Goal: Task Accomplishment & Management: Manage account settings

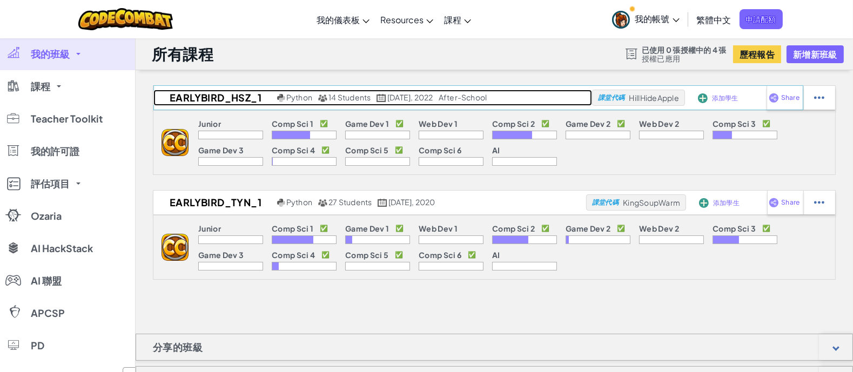
click at [206, 92] on h2 "EarlyBird_HSZ_1" at bounding box center [213, 98] width 121 height 16
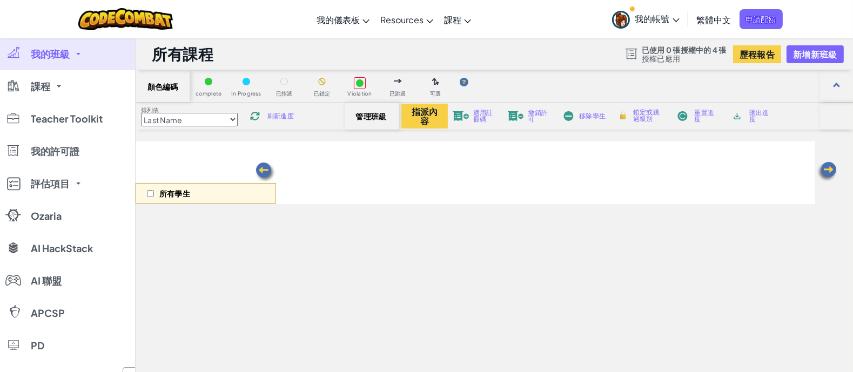
select select "56462f935afde0c6fd30fc8c"
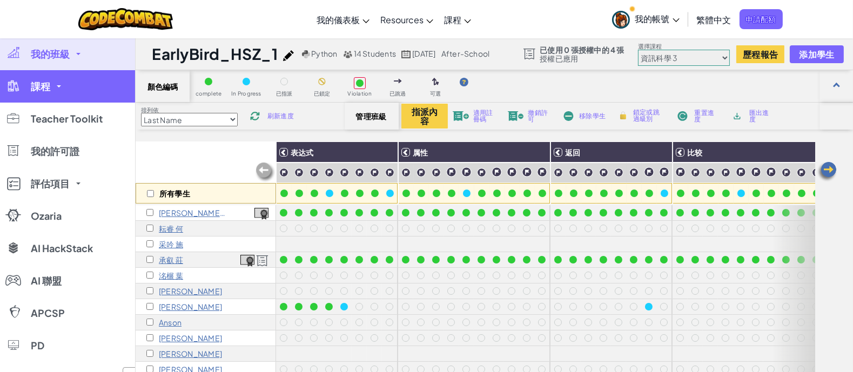
click at [71, 82] on link "課程" at bounding box center [67, 86] width 135 height 32
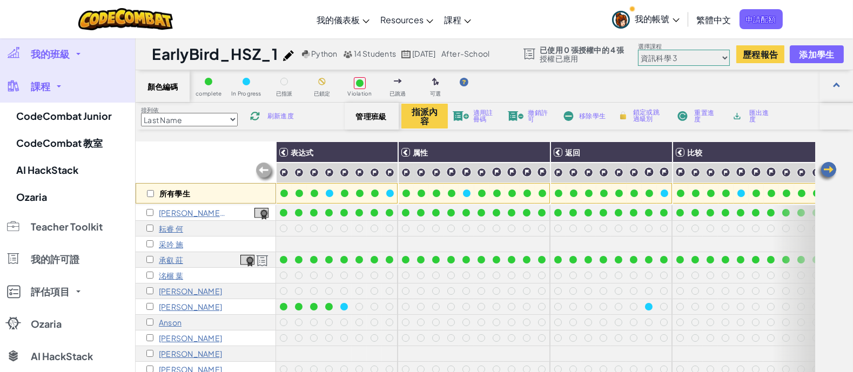
click at [71, 82] on link "課程" at bounding box center [67, 86] width 135 height 32
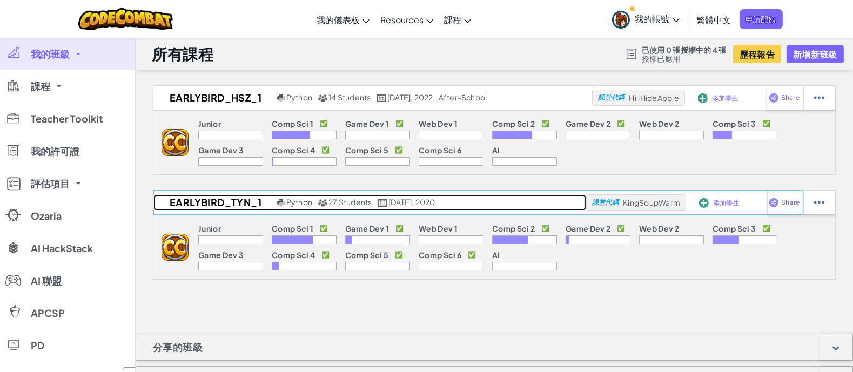
click at [205, 196] on h2 "EarlyBird_TYN_1" at bounding box center [213, 203] width 121 height 16
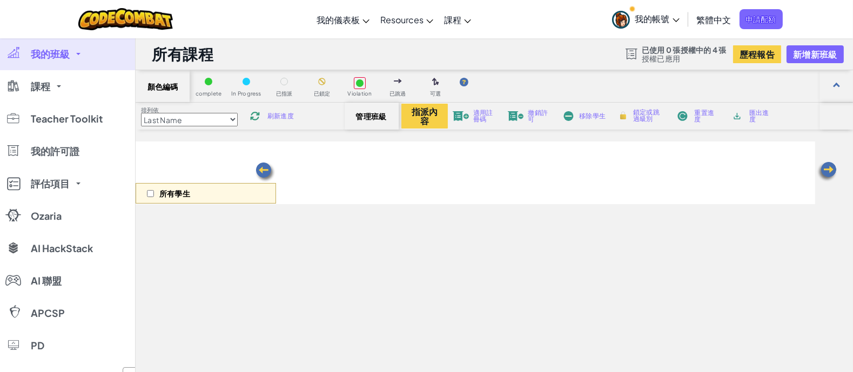
select select "56462f935afde0c6fd30fc8d"
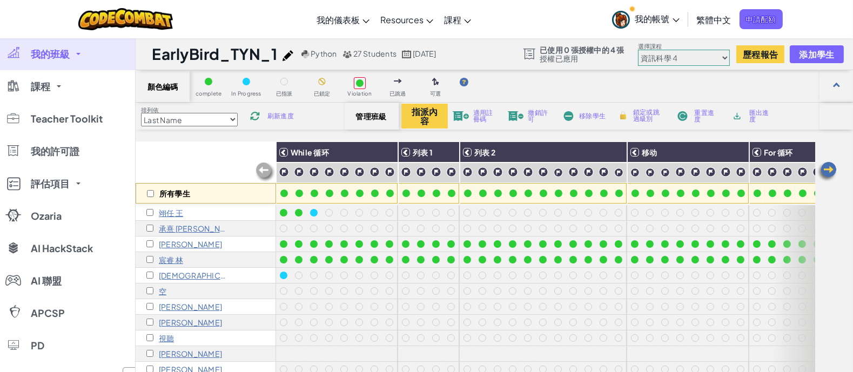
click at [100, 61] on link "我的班級" at bounding box center [67, 54] width 135 height 32
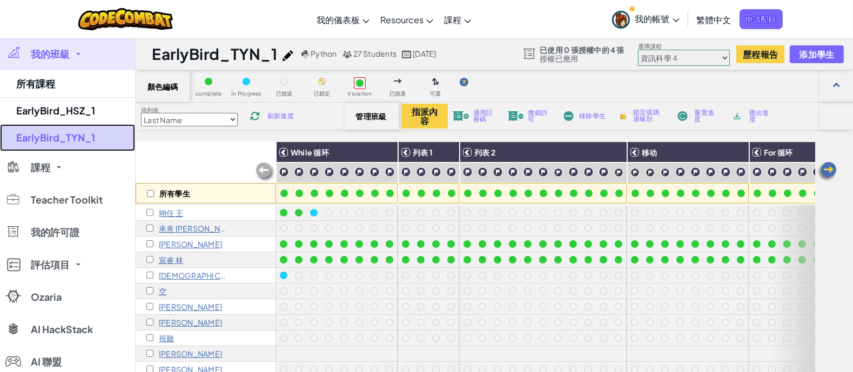
click at [81, 143] on link "EarlyBird_TYN_1" at bounding box center [67, 137] width 135 height 27
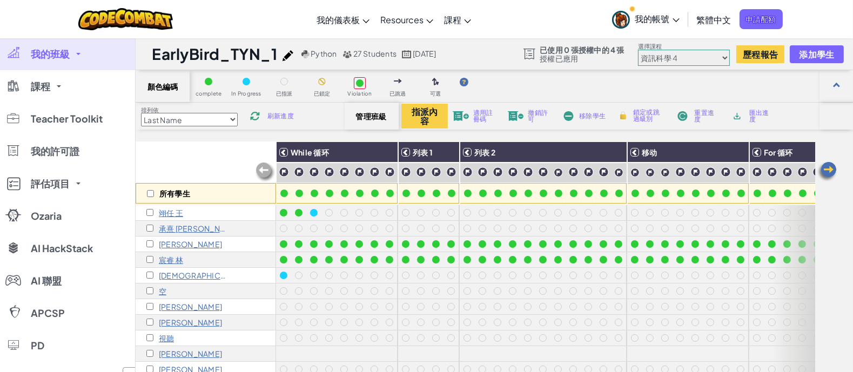
click at [81, 56] on link "我的班級" at bounding box center [67, 54] width 135 height 32
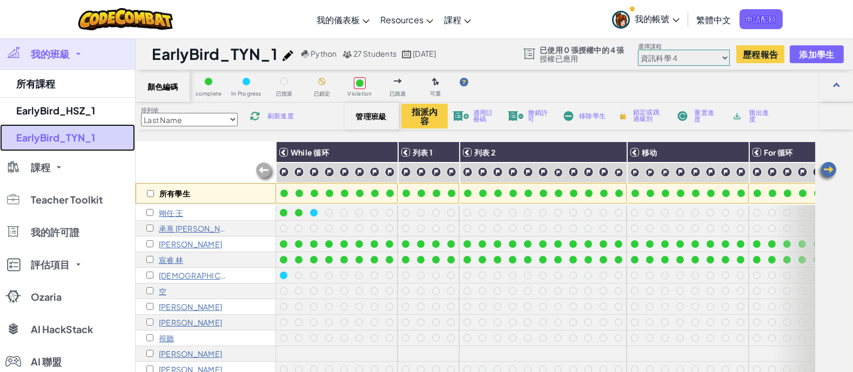
click at [77, 140] on link "EarlyBird_TYN_1" at bounding box center [67, 137] width 135 height 27
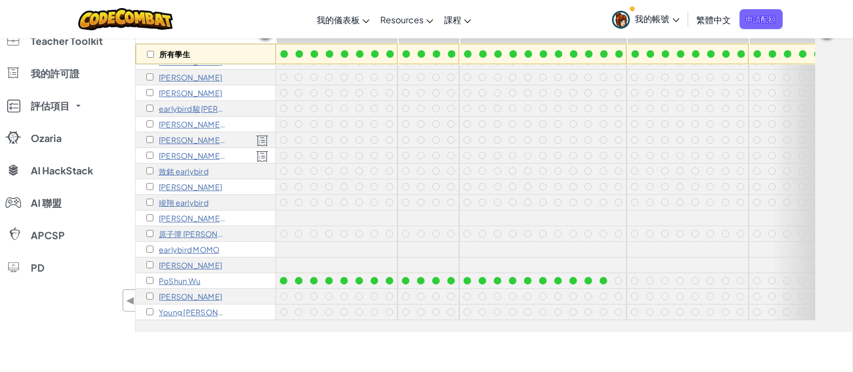
scroll to position [203, 0]
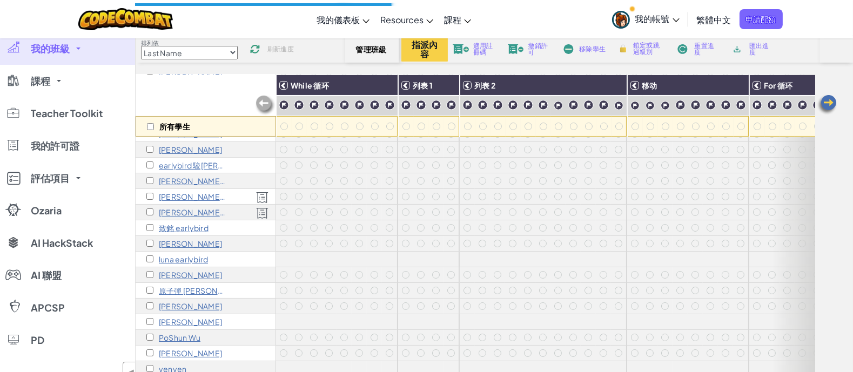
scroll to position [178, 0]
click at [151, 193] on input "checkbox" at bounding box center [149, 196] width 7 height 7
checkbox input "true"
click at [146, 208] on div "[PERSON_NAME] earlybird" at bounding box center [206, 213] width 140 height 16
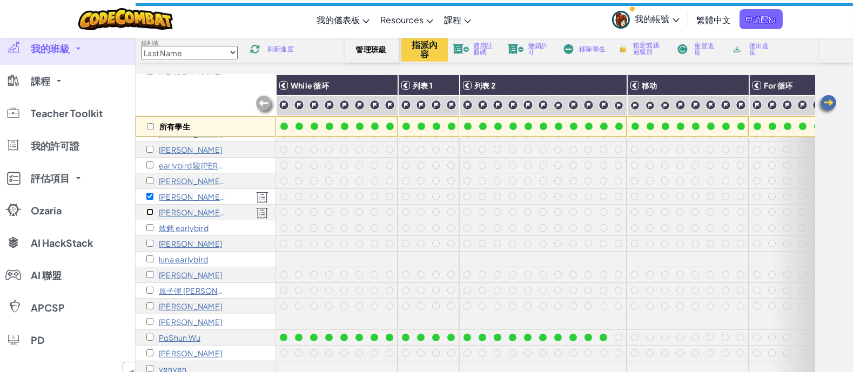
click at [151, 209] on input "checkbox" at bounding box center [149, 212] width 7 height 7
checkbox input "true"
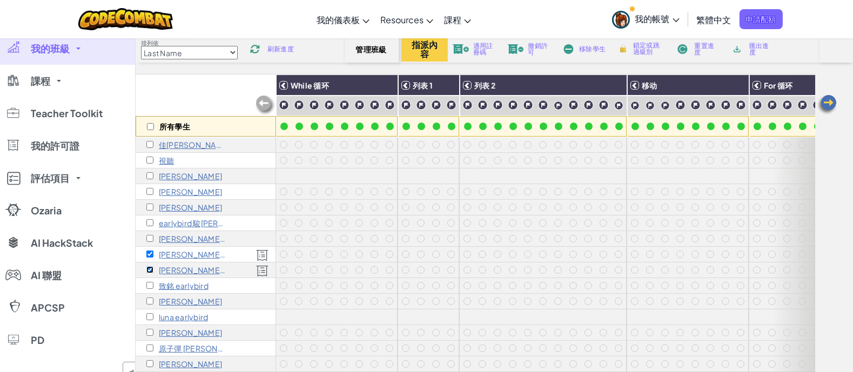
scroll to position [43, 0]
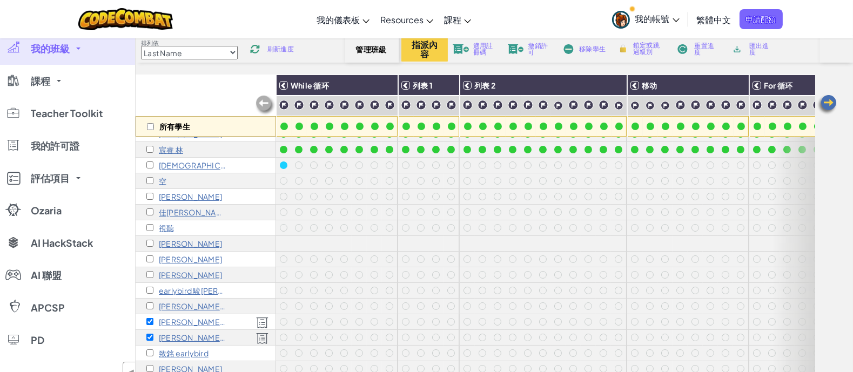
click at [525, 50] on div "撤銷許可" at bounding box center [531, 49] width 50 height 8
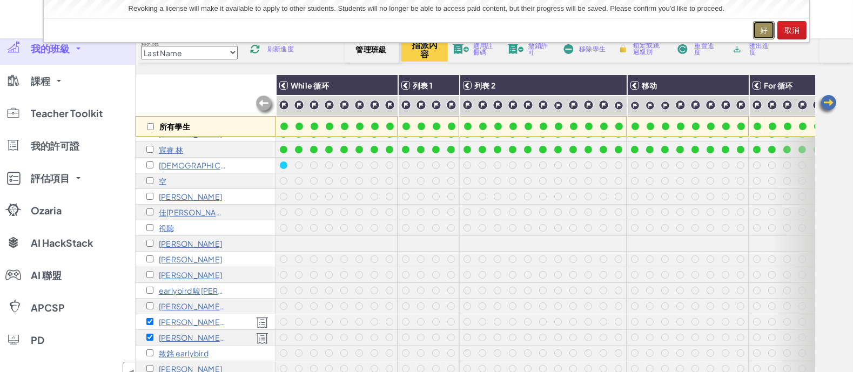
click at [770, 29] on button "好" at bounding box center [764, 30] width 22 height 18
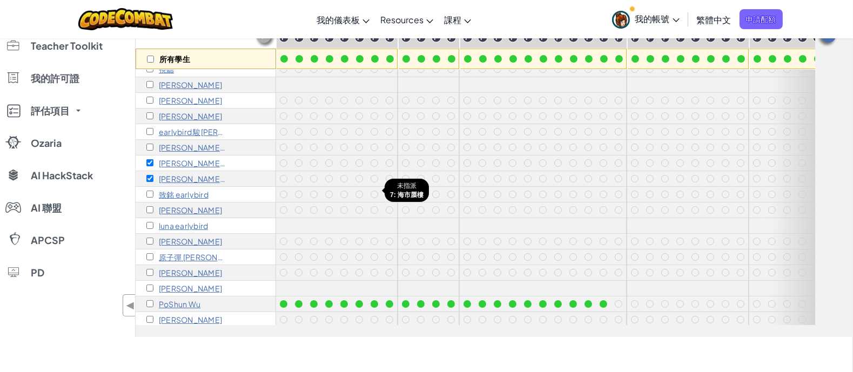
scroll to position [178, 0]
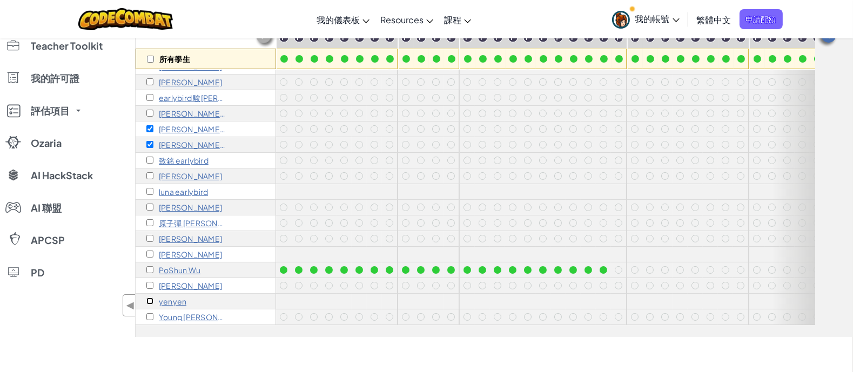
click at [151, 298] on input "checkbox" at bounding box center [149, 301] width 7 height 7
checkbox input "true"
click at [149, 282] on input "checkbox" at bounding box center [149, 285] width 7 height 7
checkbox input "true"
click at [149, 141] on input "checkbox" at bounding box center [149, 144] width 7 height 7
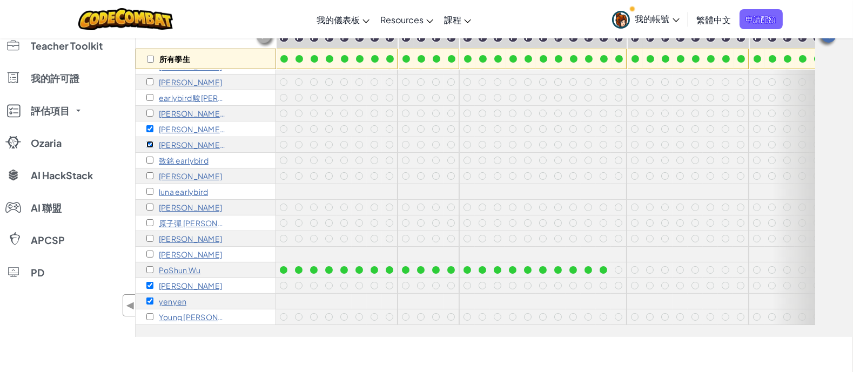
checkbox input "false"
click at [150, 125] on input "checkbox" at bounding box center [149, 128] width 7 height 7
checkbox input "false"
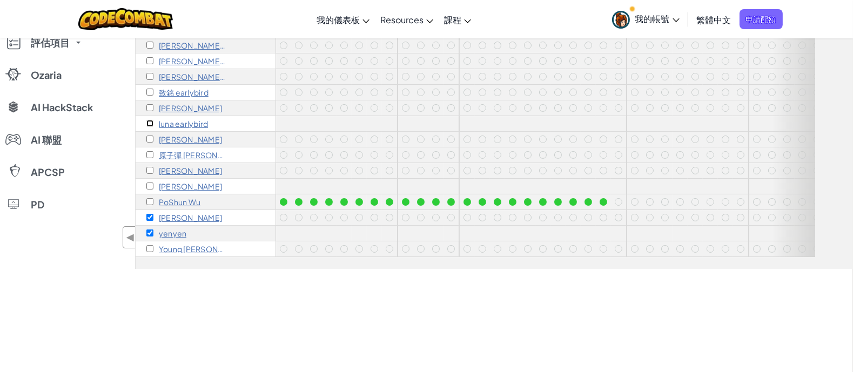
click at [149, 120] on input "checkbox" at bounding box center [149, 123] width 7 height 7
checkbox input "true"
click at [149, 136] on input "checkbox" at bounding box center [149, 139] width 7 height 7
checkbox input "true"
click at [149, 167] on input "checkbox" at bounding box center [149, 170] width 7 height 7
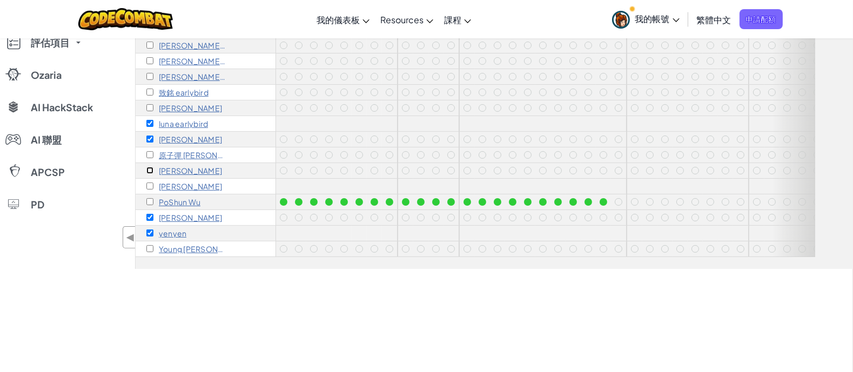
checkbox input "true"
click at [148, 183] on input "checkbox" at bounding box center [149, 186] width 7 height 7
checkbox input "true"
click at [149, 242] on div "Young [PERSON_NAME]" at bounding box center [206, 250] width 140 height 16
click at [151, 245] on input "checkbox" at bounding box center [149, 248] width 7 height 7
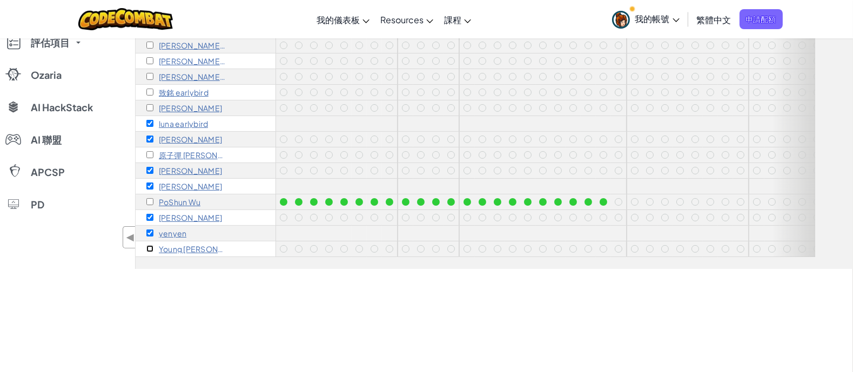
checkbox input "true"
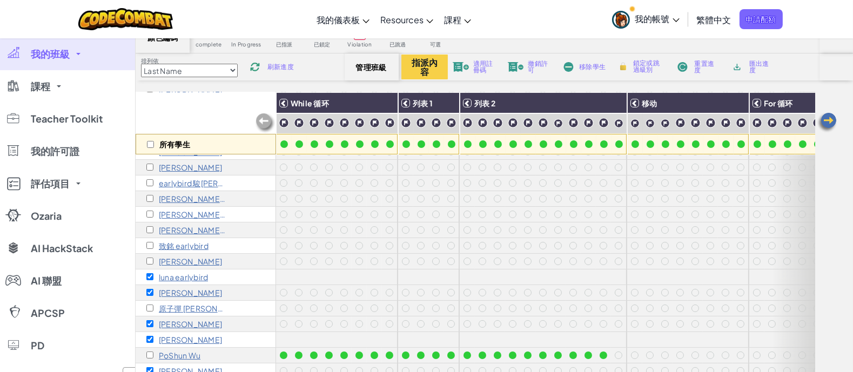
scroll to position [0, 0]
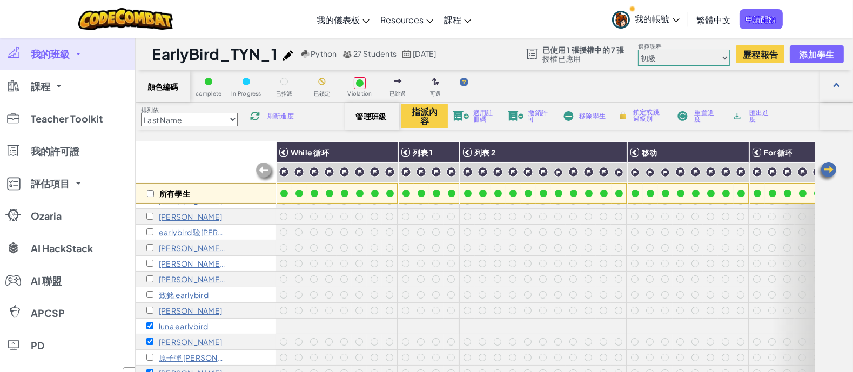
click at [479, 116] on span "適用註冊碼" at bounding box center [485, 116] width 25 height 13
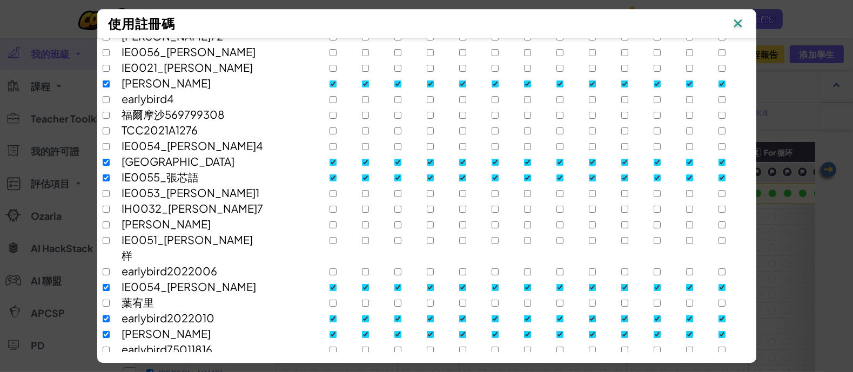
scroll to position [268, 0]
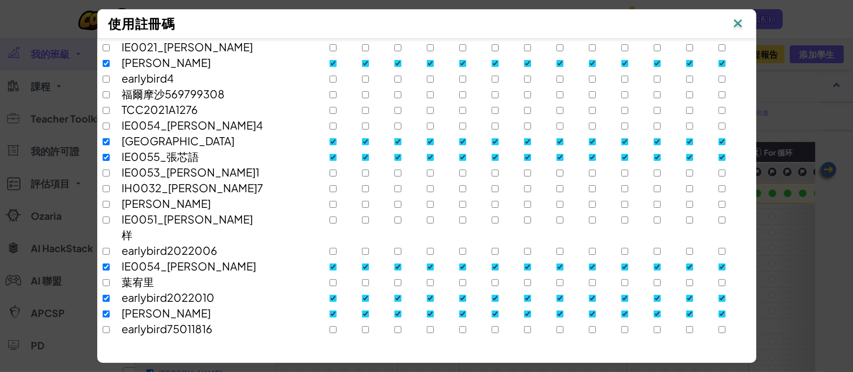
click at [733, 358] on button "適用註冊碼" at bounding box center [710, 369] width 81 height 22
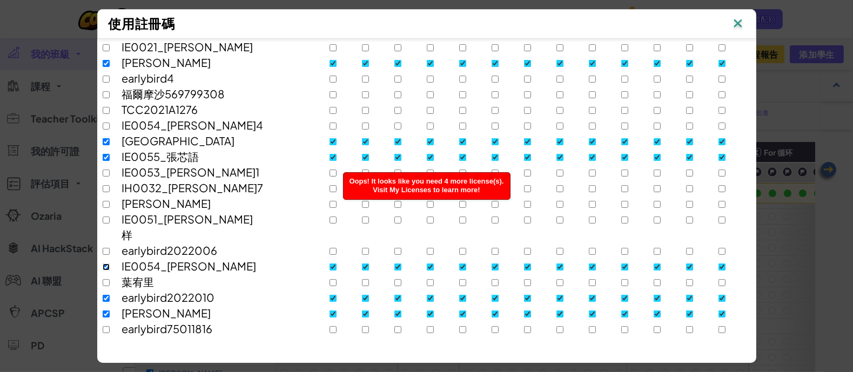
click at [103, 264] on input "checkbox" at bounding box center [106, 267] width 7 height 7
checkbox input "false"
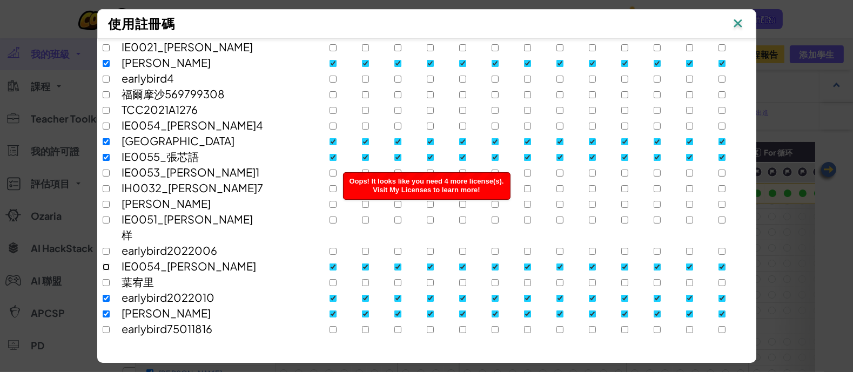
checkbox input "false"
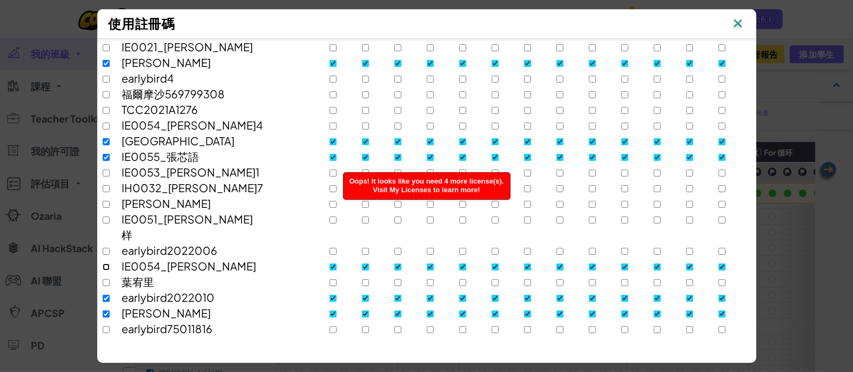
checkbox input "false"
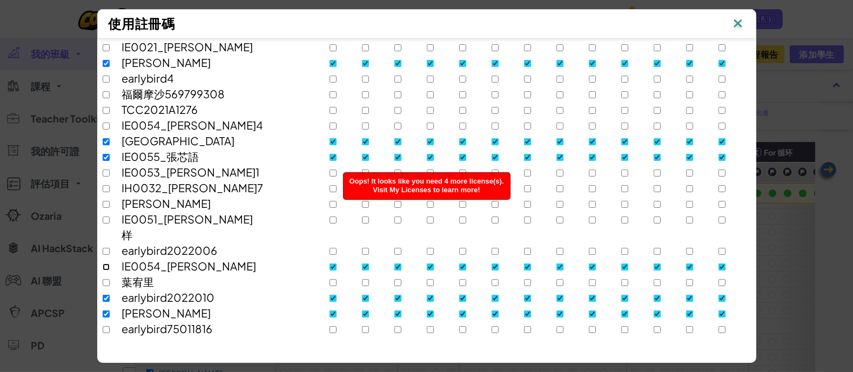
checkbox input "false"
click at [103, 295] on input "checkbox" at bounding box center [106, 298] width 7 height 7
checkbox input "false"
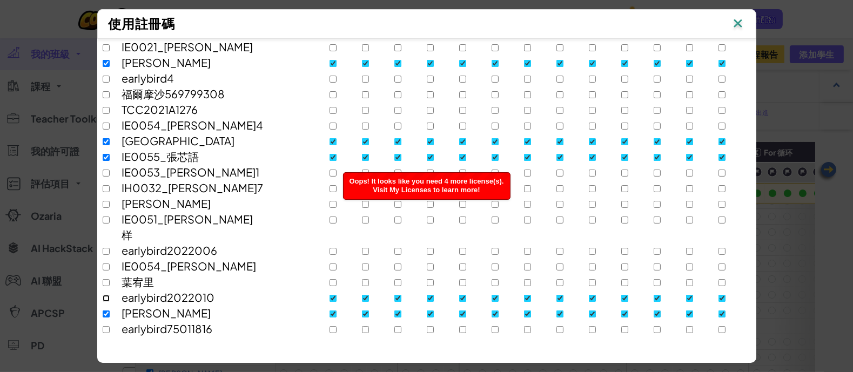
checkbox input "false"
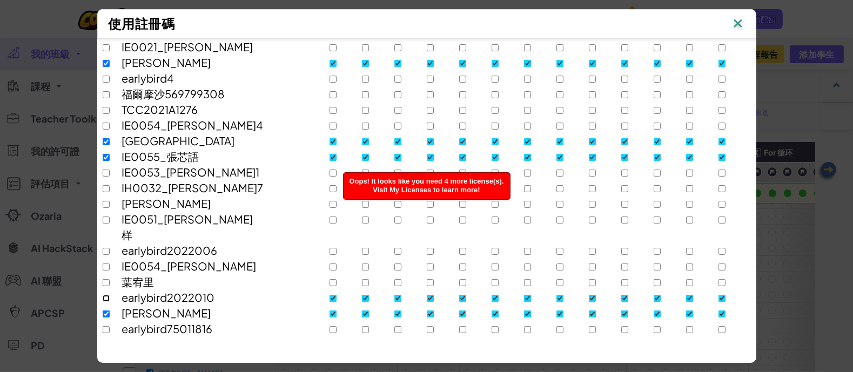
checkbox input "false"
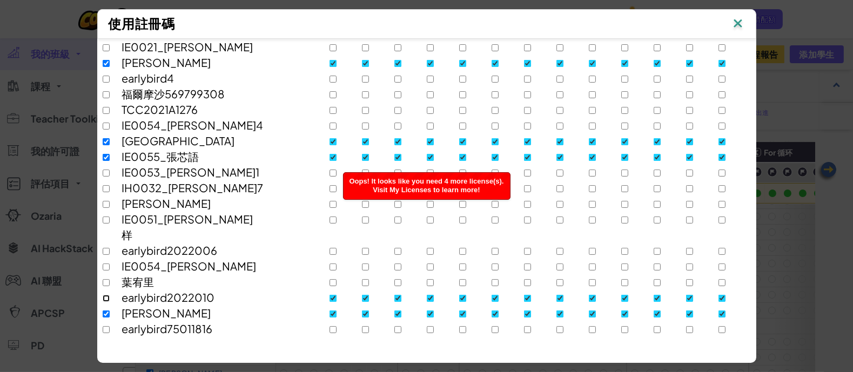
checkbox input "false"
click at [103, 311] on input "checkbox" at bounding box center [106, 314] width 7 height 7
checkbox input "false"
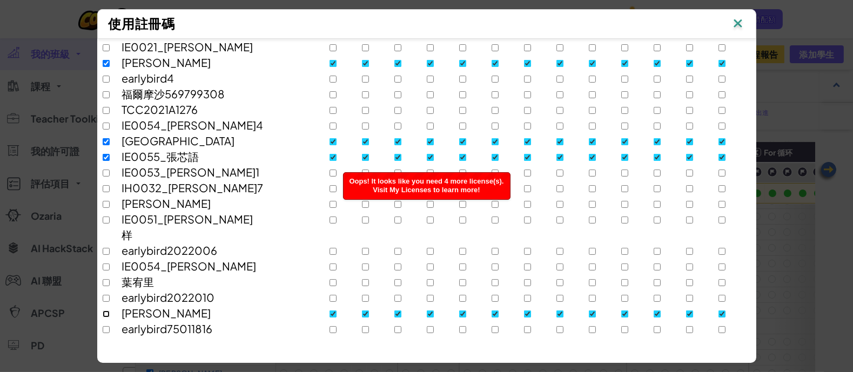
checkbox input "false"
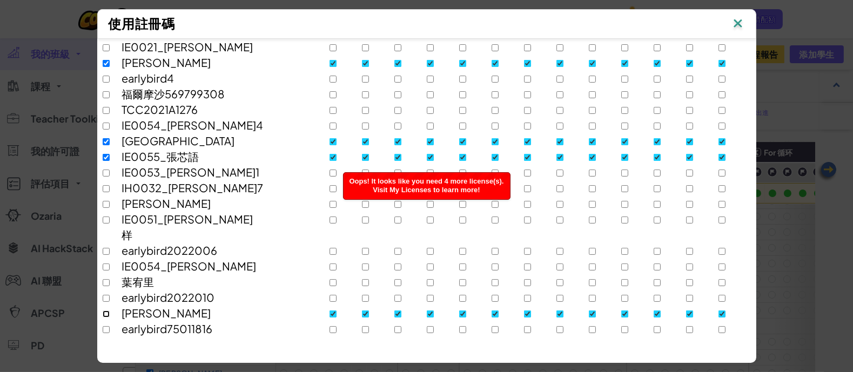
checkbox input "false"
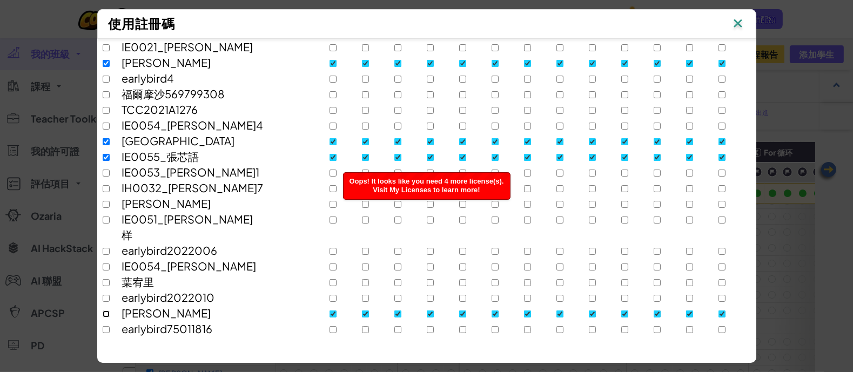
checkbox input "false"
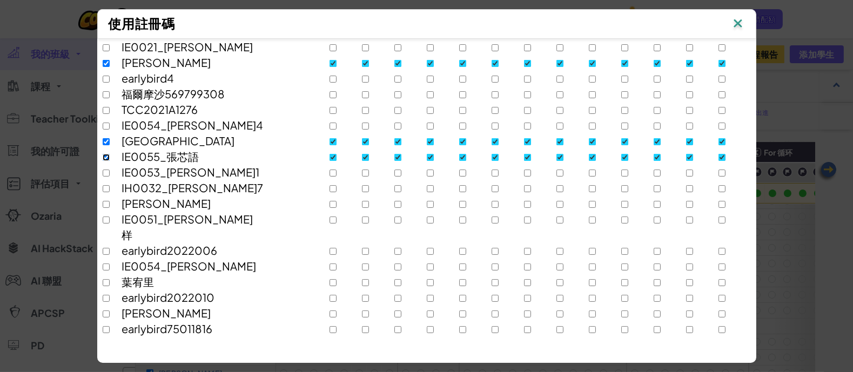
click at [103, 154] on input "checkbox" at bounding box center [106, 157] width 7 height 7
checkbox input "false"
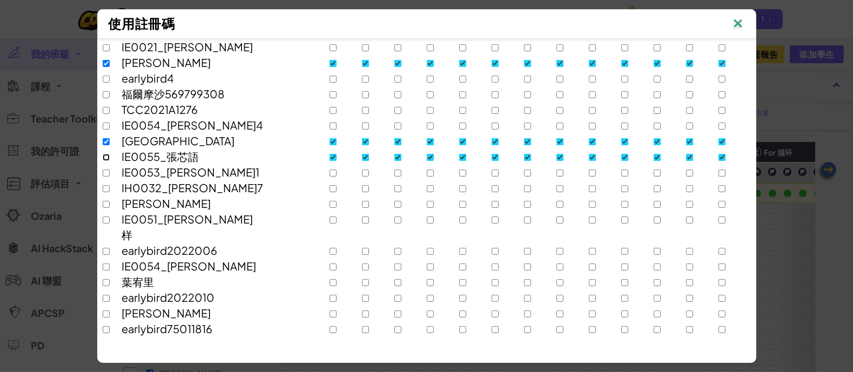
checkbox input "false"
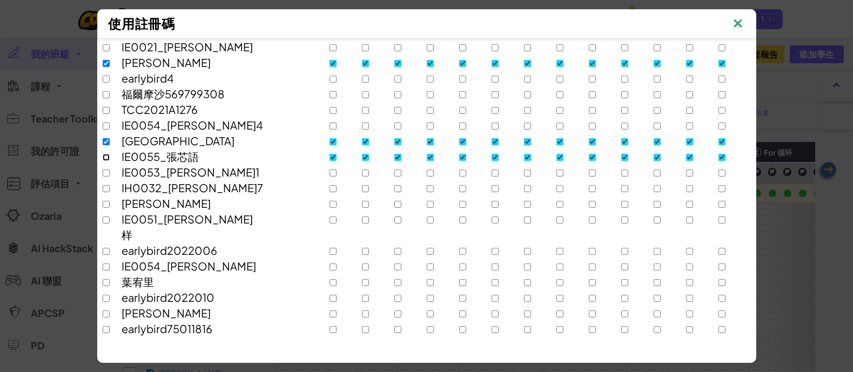
checkbox input "false"
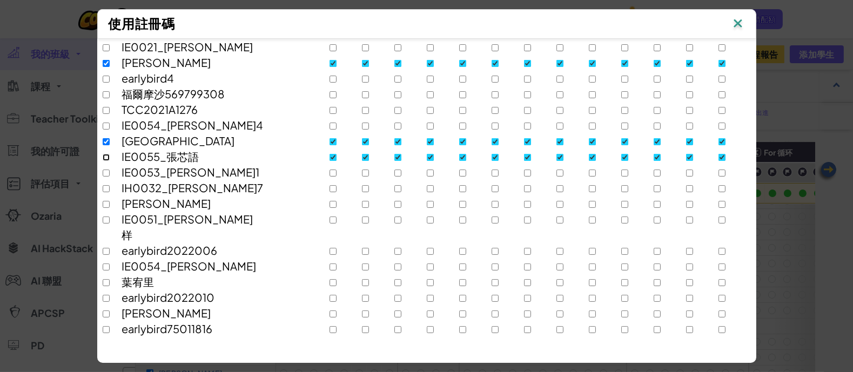
checkbox input "false"
click at [721, 358] on button "適用註冊碼" at bounding box center [710, 369] width 81 height 22
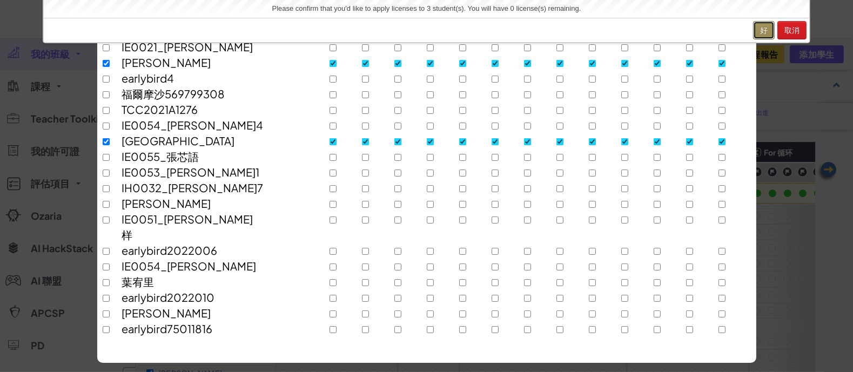
click at [771, 22] on button "好" at bounding box center [764, 30] width 22 height 18
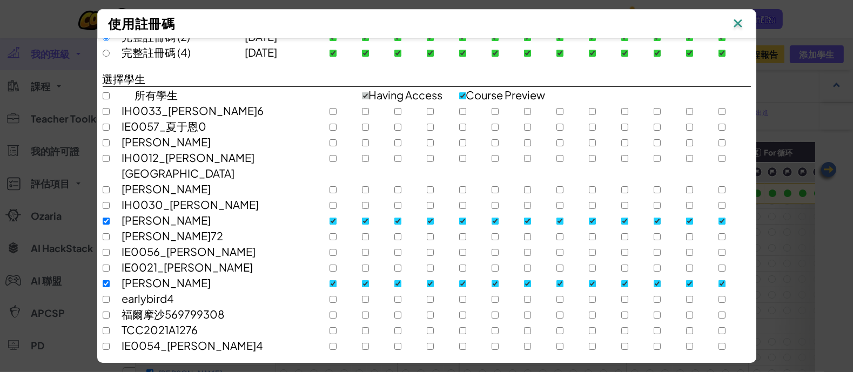
scroll to position [0, 0]
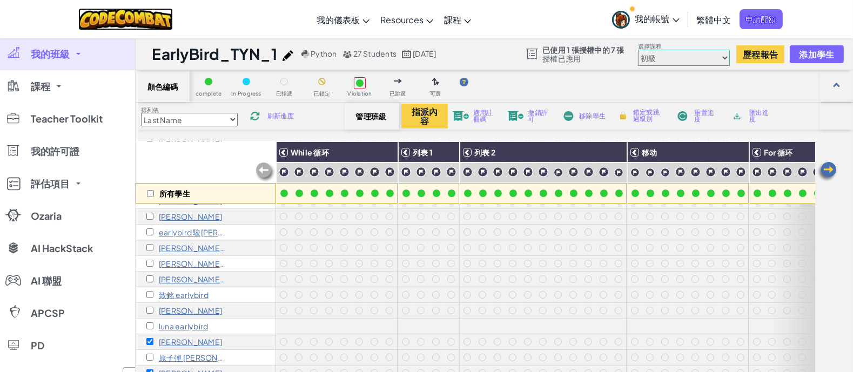
click at [78, 22] on img at bounding box center [125, 19] width 95 height 22
checkbox input "false"
click at [77, 47] on link "我的班級" at bounding box center [67, 54] width 135 height 32
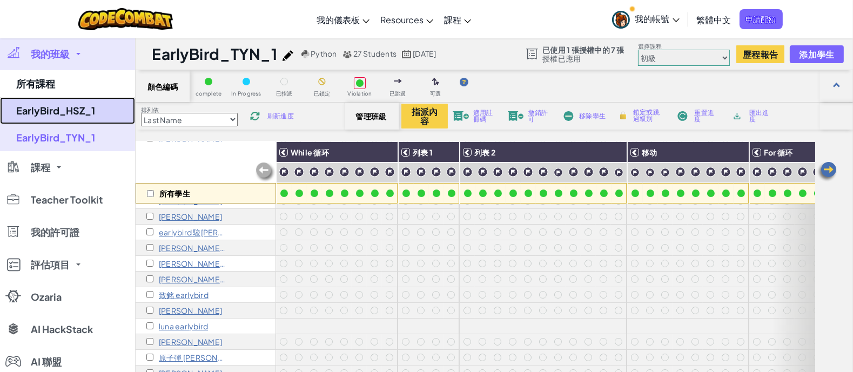
click at [74, 109] on link "EarlyBird_HSZ_1" at bounding box center [67, 110] width 135 height 27
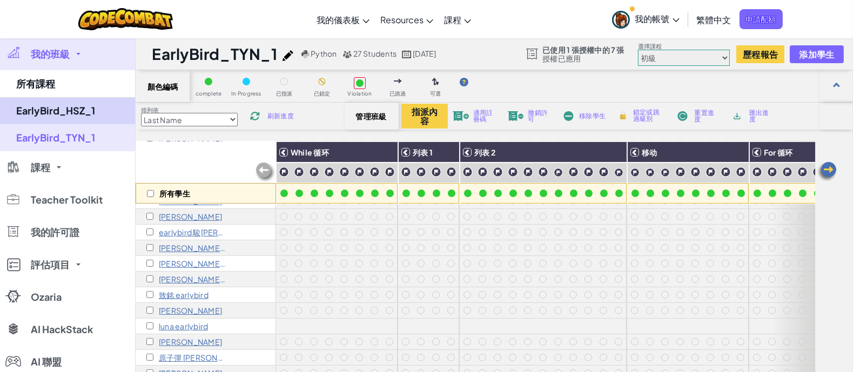
select select "56462f935afde0c6fd30fc8c"
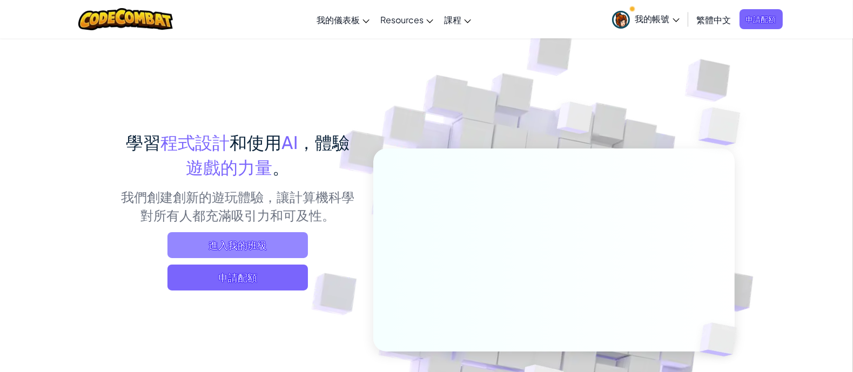
click at [206, 235] on span "進入我的班級" at bounding box center [238, 245] width 140 height 26
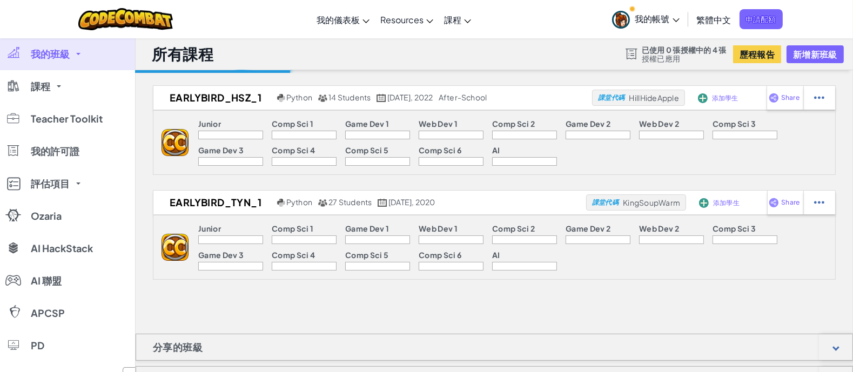
click at [98, 59] on link "我的班級" at bounding box center [67, 54] width 135 height 32
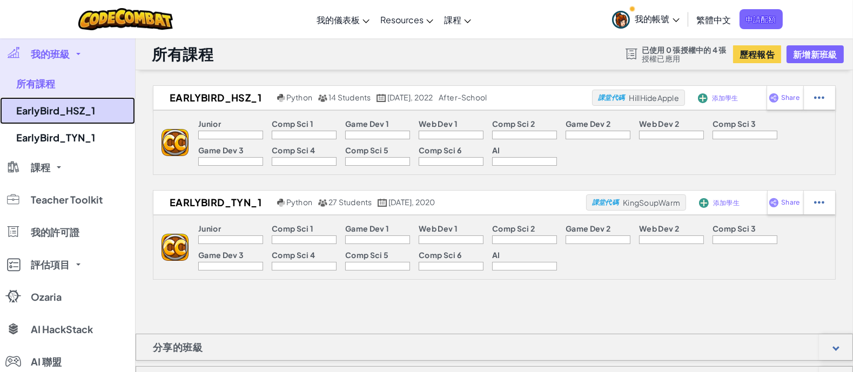
click at [65, 110] on link "EarlyBird_HSZ_1" at bounding box center [67, 110] width 135 height 27
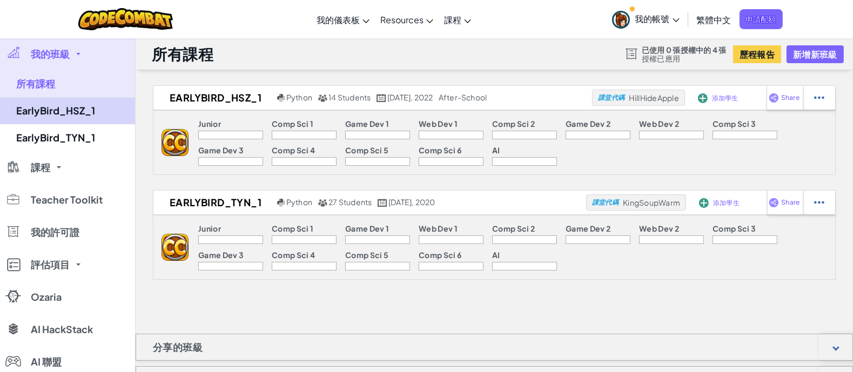
select select "56462f935afde0c6fd30fc8c"
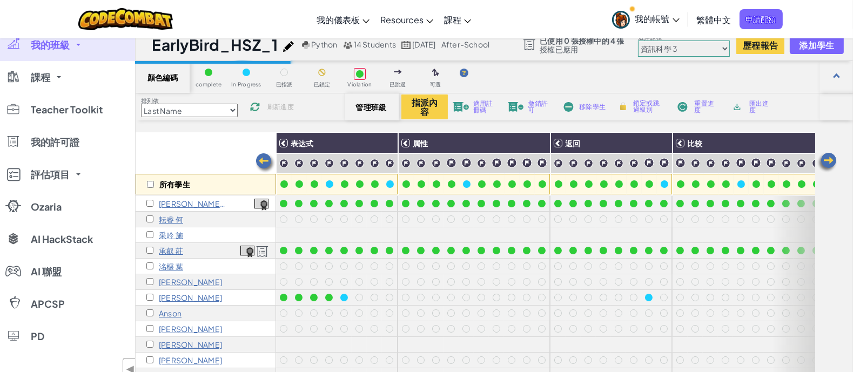
scroll to position [67, 0]
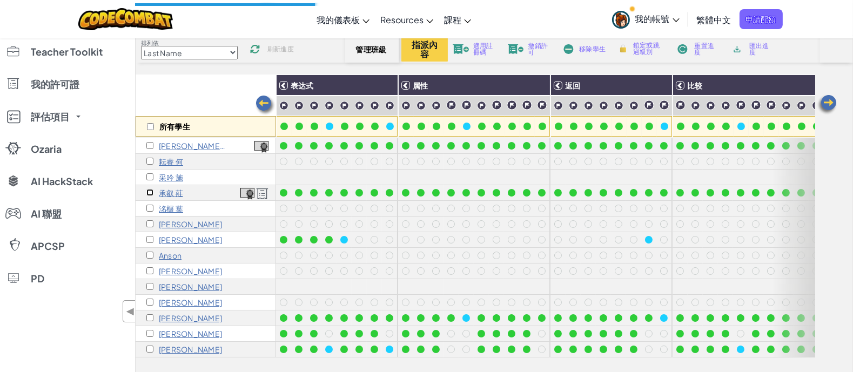
click at [151, 189] on input "checkbox" at bounding box center [149, 192] width 7 height 7
checkbox input "true"
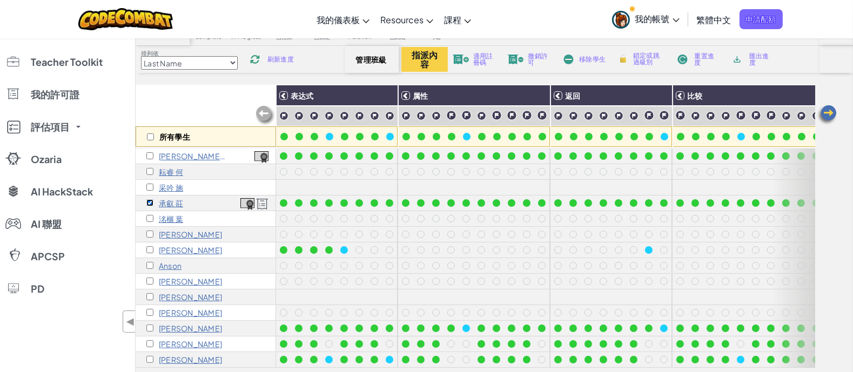
scroll to position [0, 0]
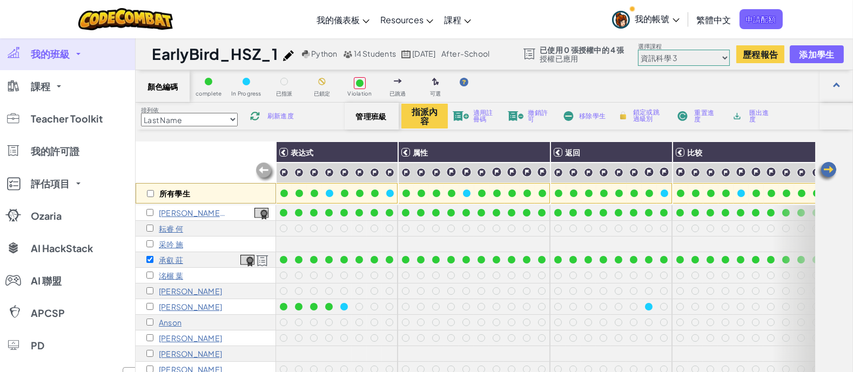
click at [532, 122] on span "撤銷許可" at bounding box center [540, 116] width 25 height 13
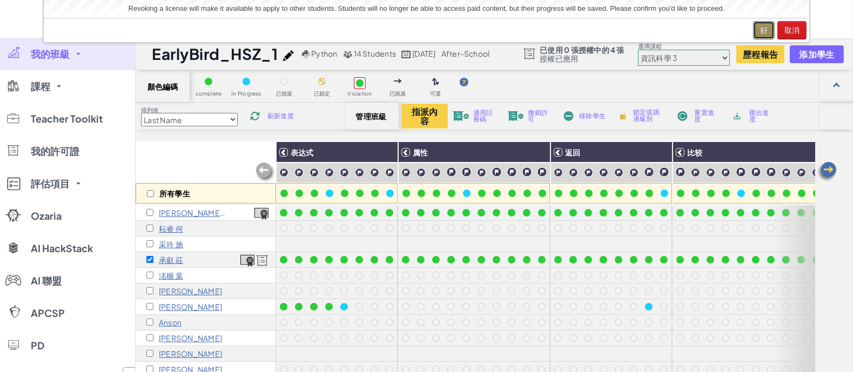
click at [763, 26] on button "好" at bounding box center [764, 30] width 22 height 18
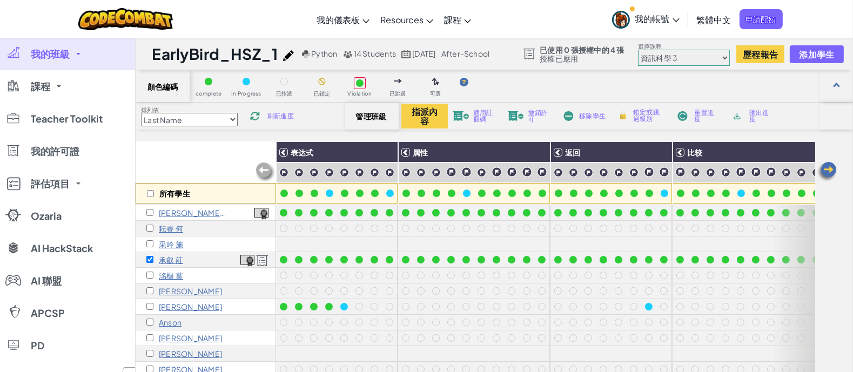
click at [524, 111] on div "指派內容 適用註冊碼 撤銷許可 移除學生 鎖定或跳過級別 重置進度 匯出進度" at bounding box center [591, 116] width 378 height 25
click at [530, 115] on span "撤銷許可" at bounding box center [540, 116] width 25 height 13
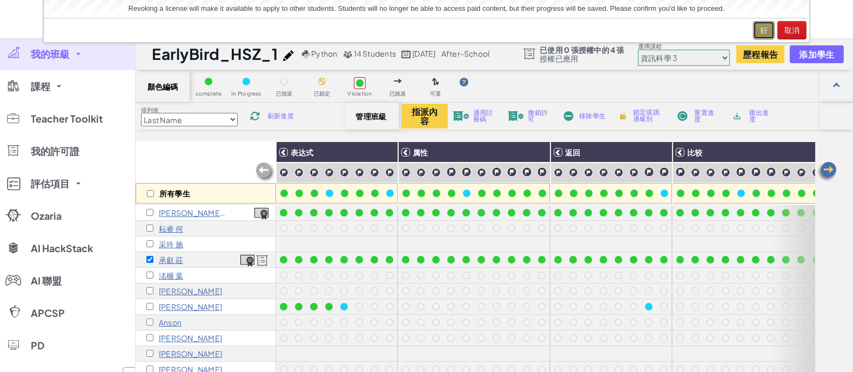
click at [765, 26] on button "好" at bounding box center [764, 30] width 22 height 18
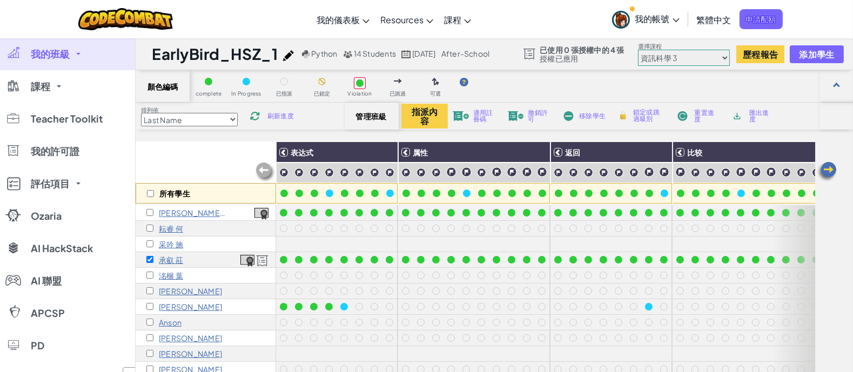
click at [85, 47] on link "我的班級" at bounding box center [67, 54] width 135 height 32
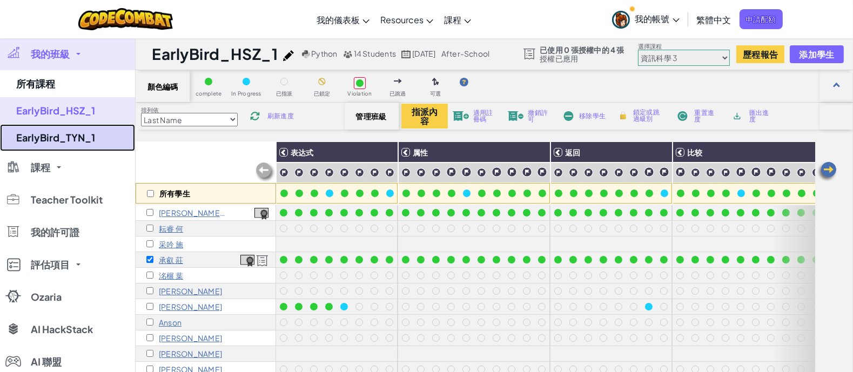
click at [105, 135] on link "EarlyBird_TYN_1" at bounding box center [67, 137] width 135 height 27
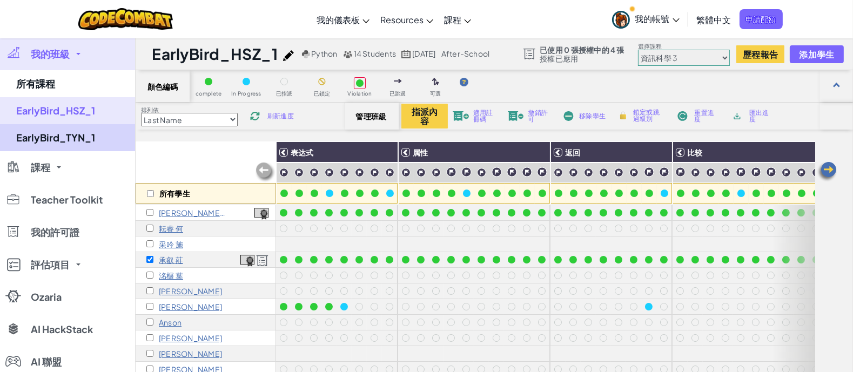
select select "56462f935afde0c6fd30fc8d"
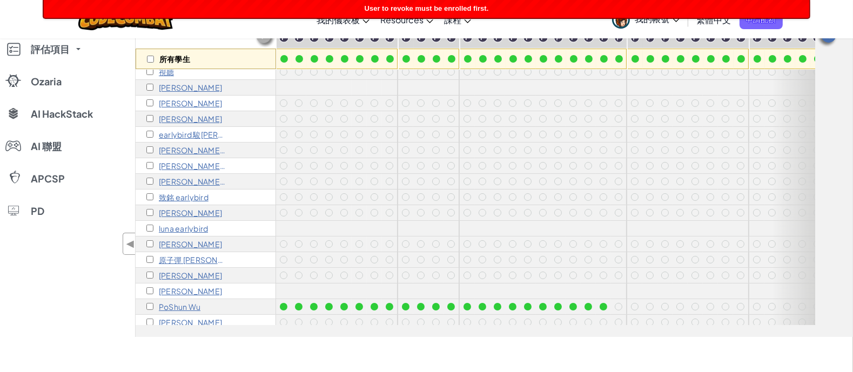
scroll to position [111, 0]
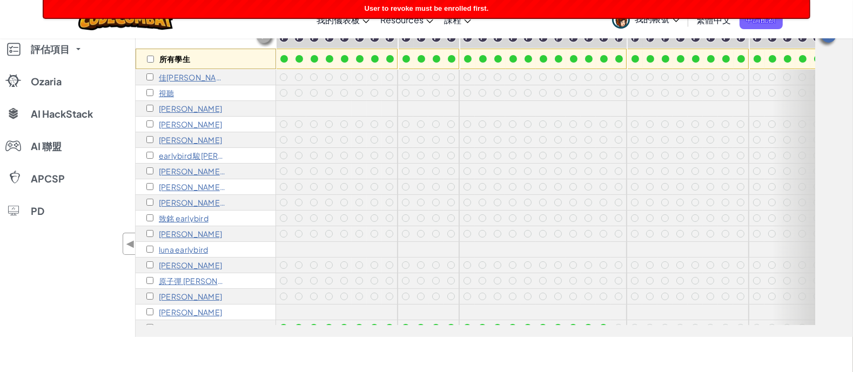
click at [163, 265] on p "[PERSON_NAME]" at bounding box center [190, 265] width 63 height 9
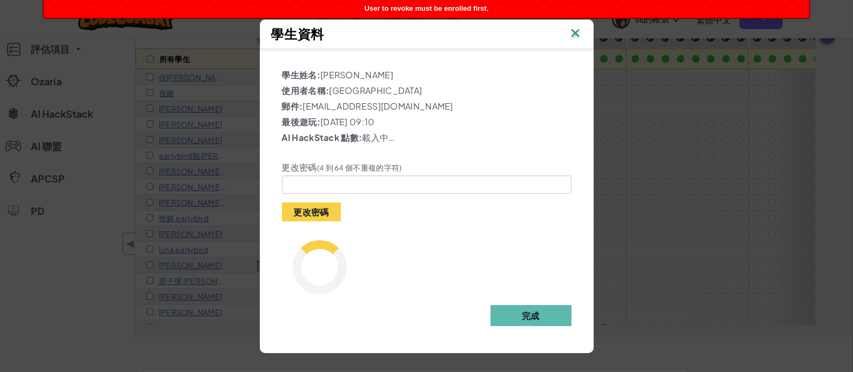
click at [573, 35] on img at bounding box center [575, 34] width 14 height 16
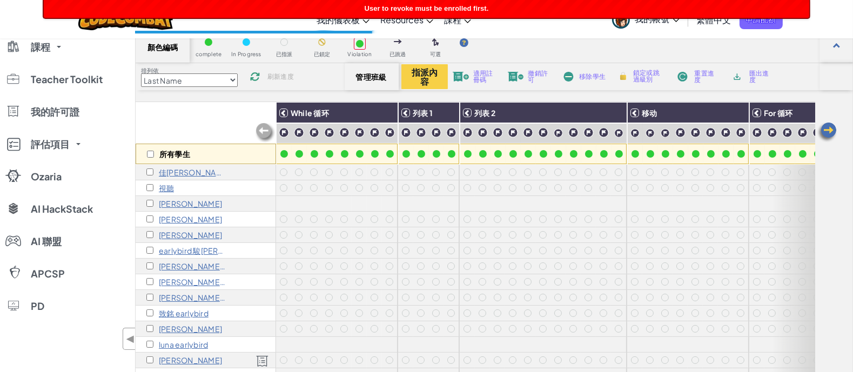
scroll to position [0, 0]
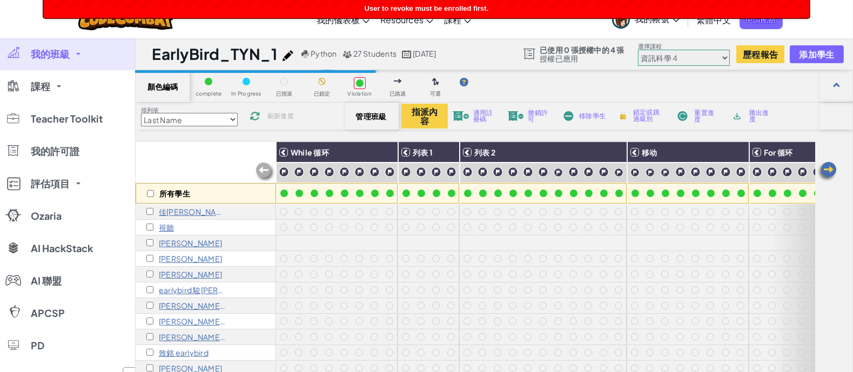
click at [674, 23] on span "我的帳號" at bounding box center [657, 18] width 44 height 11
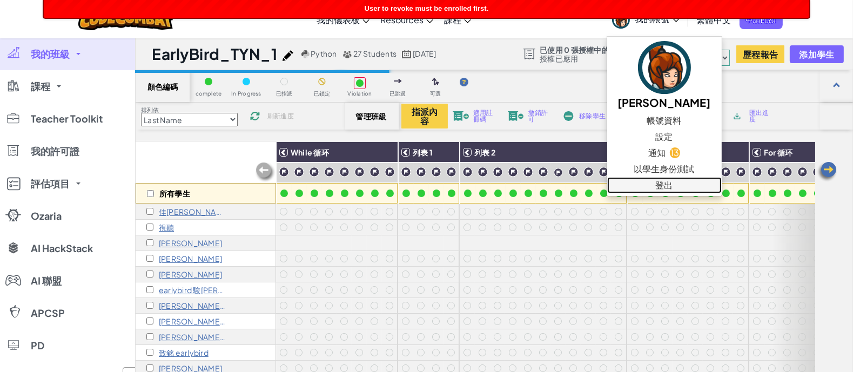
click at [650, 180] on link "登出" at bounding box center [664, 185] width 115 height 16
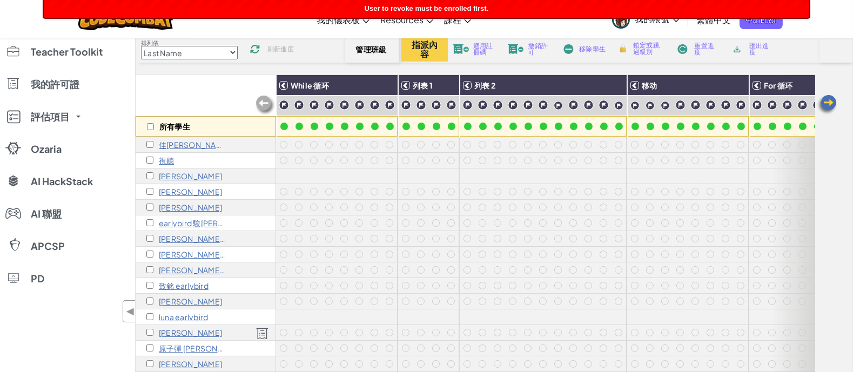
click at [671, 23] on span "我的帳號" at bounding box center [657, 18] width 44 height 11
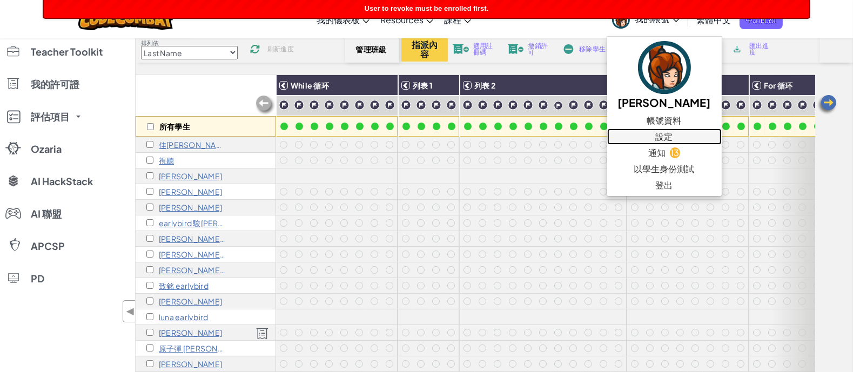
click at [646, 139] on link "設定" at bounding box center [664, 137] width 115 height 16
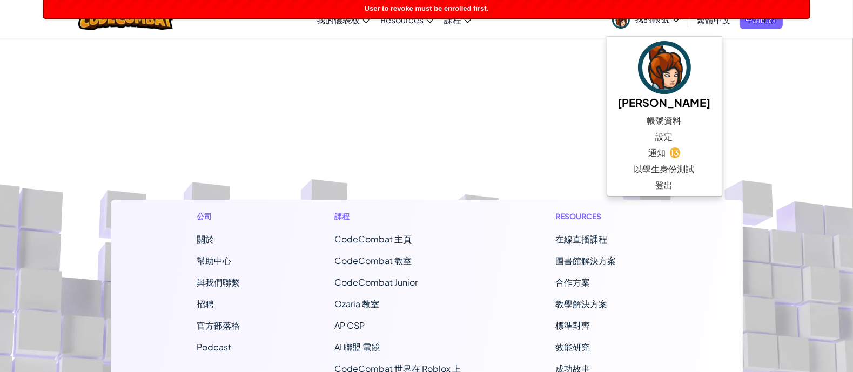
click at [243, 51] on footer "公司 關於 幫助中心 與我們聯繫 招聘 官方部落格 Podcast 課程 CodeCombat 主頁 CodeCombat 教室 CodeCombat Jun…" at bounding box center [426, 330] width 853 height 585
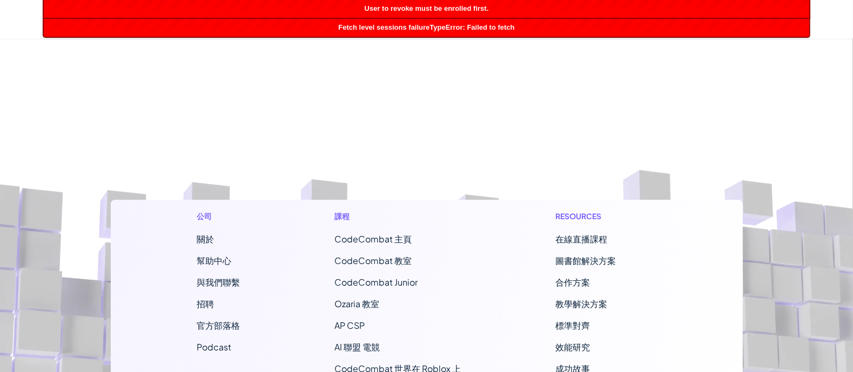
click at [495, 124] on footer "公司 關於 幫助中心 與我們聯繫 招聘 官方部落格 Podcast 課程 CodeCombat 主頁 CodeCombat 教室 CodeCombat Jun…" at bounding box center [426, 330] width 853 height 585
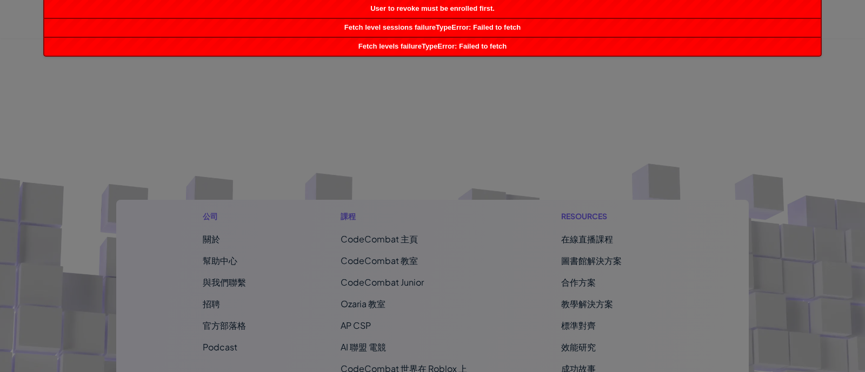
click at [441, 204] on div at bounding box center [432, 186] width 865 height 372
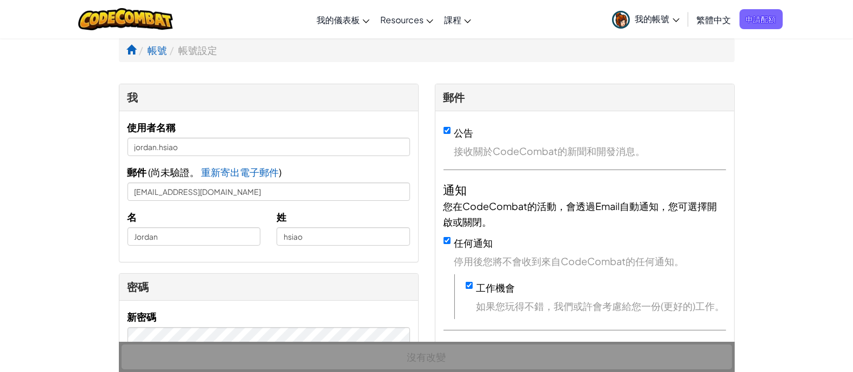
scroll to position [876, 0]
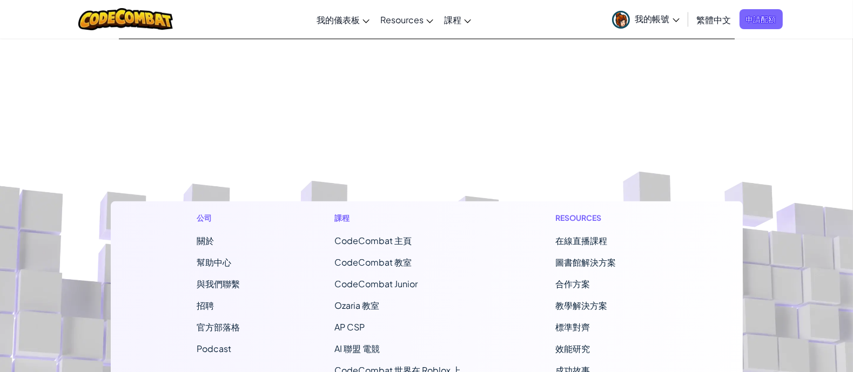
click at [668, 17] on span "我的帳號" at bounding box center [657, 18] width 44 height 11
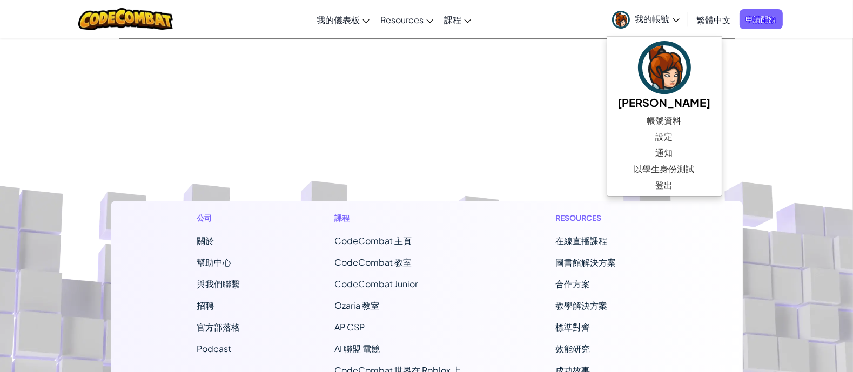
click at [468, 163] on footer "公司 關於 幫助中心 與我們聯繫 招聘 官方部落格 Podcast 課程 CodeCombat 主頁 CodeCombat 教室 CodeCombat Jun…" at bounding box center [426, 331] width 853 height 585
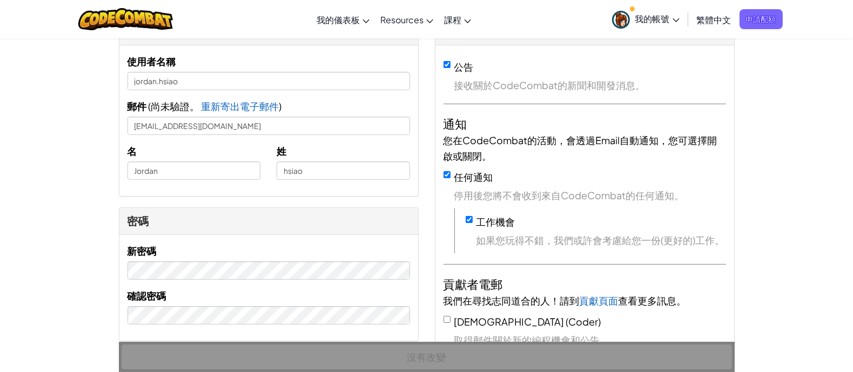
scroll to position [0, 0]
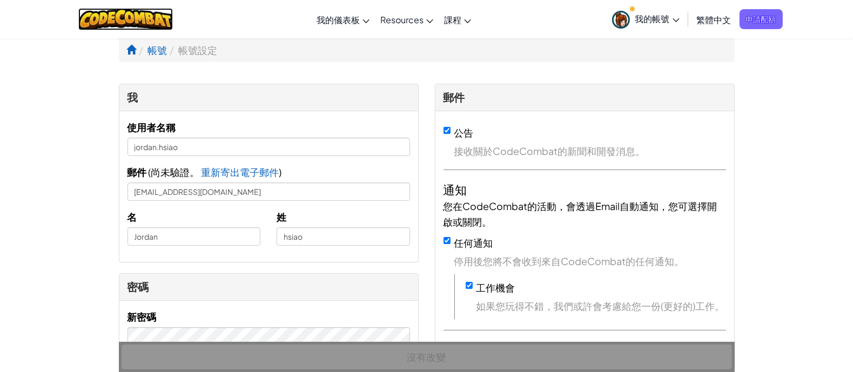
click at [159, 9] on img at bounding box center [125, 19] width 95 height 22
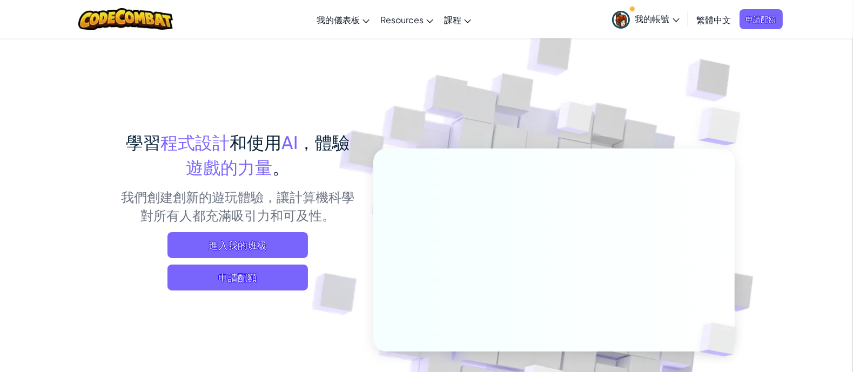
click at [232, 231] on div "學習 程式設計 和使用 AI ，體驗 遊戲的力量 。 我們創建創新的遊玩體驗，讓計算機科學對所有人都充滿吸引力和可及性。 進入我的班級 申請配額" at bounding box center [238, 214] width 238 height 169
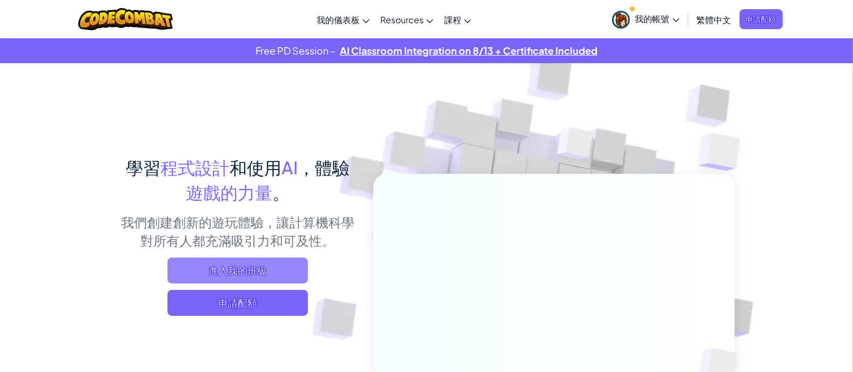
click at [235, 236] on p "我們創建創新的遊玩體驗，讓計算機科學對所有人都充滿吸引力和可及性。" at bounding box center [238, 231] width 238 height 37
click at [240, 258] on span "進入我的班級" at bounding box center [238, 271] width 140 height 26
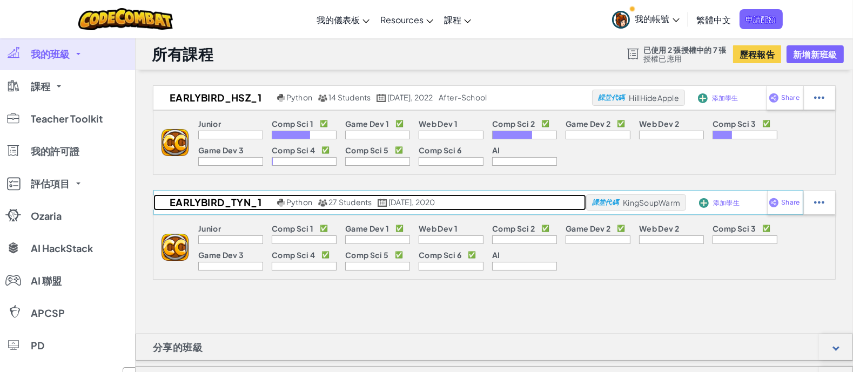
click at [195, 198] on h2 "EarlyBird_TYN_1" at bounding box center [213, 203] width 121 height 16
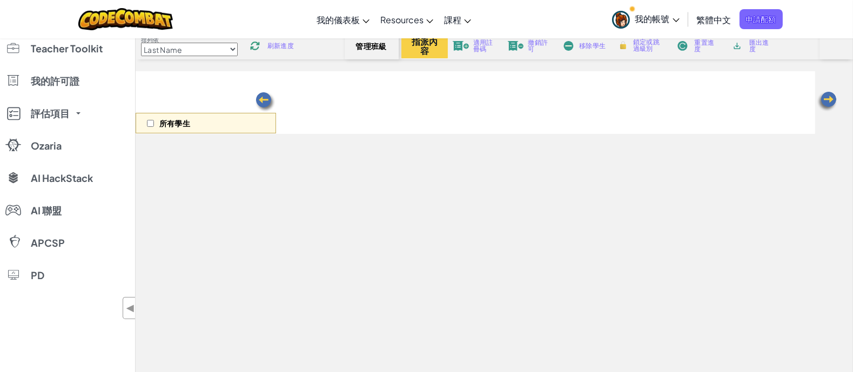
scroll to position [67, 0]
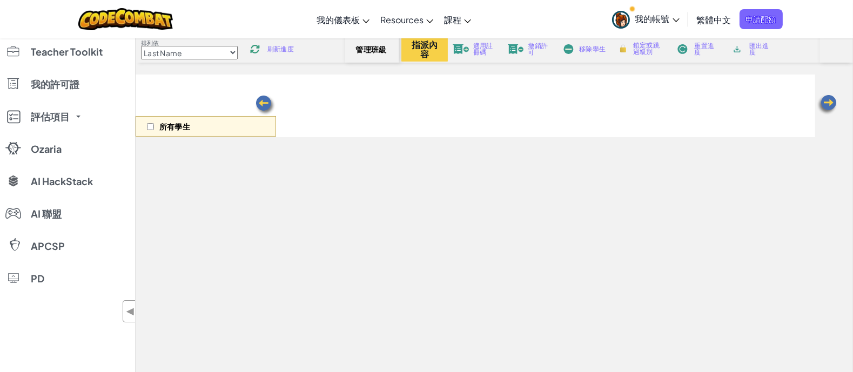
select select "56462f935afde0c6fd30fc8d"
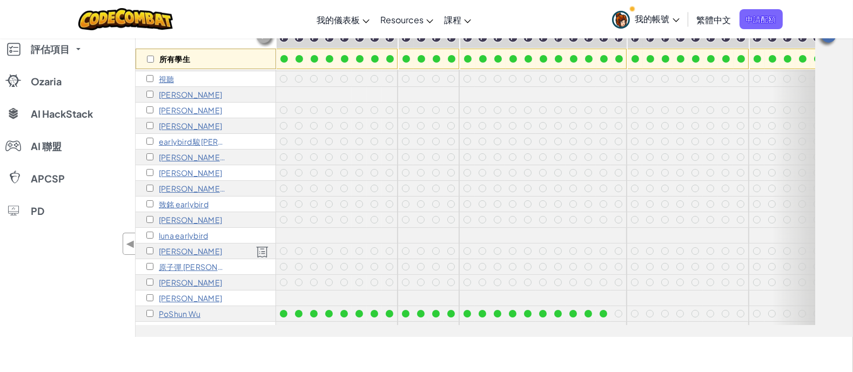
scroll to position [178, 0]
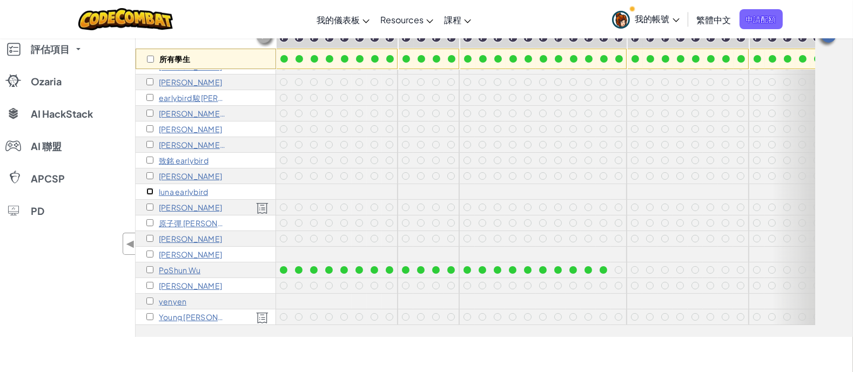
click at [148, 188] on input "checkbox" at bounding box center [149, 191] width 7 height 7
checkbox input "true"
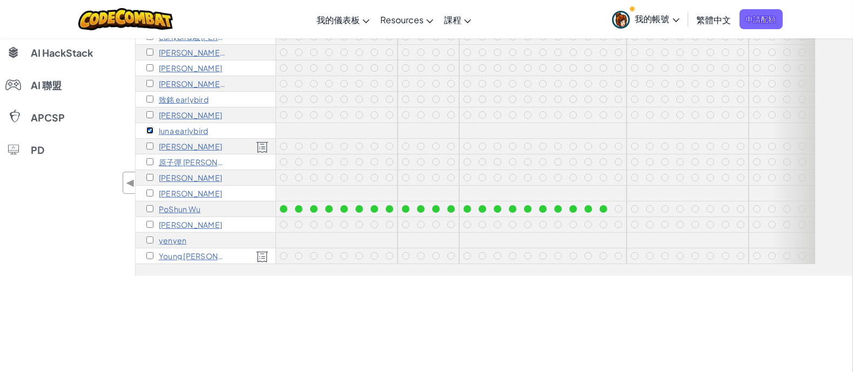
scroll to position [135, 0]
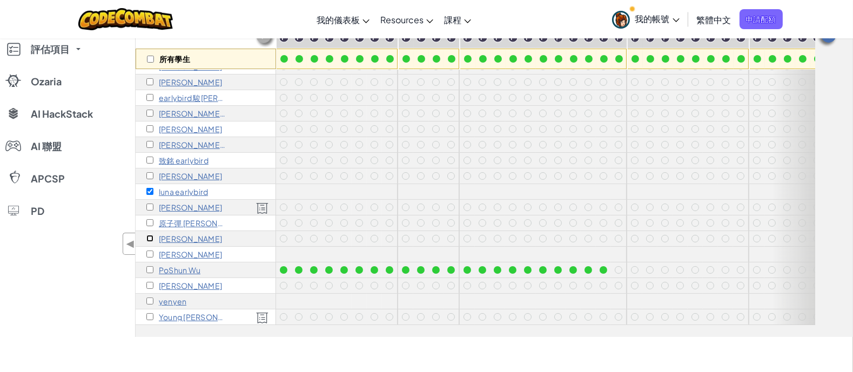
click at [149, 235] on input "checkbox" at bounding box center [149, 238] width 7 height 7
checkbox input "true"
click at [147, 251] on input "checkbox" at bounding box center [149, 254] width 7 height 7
checkbox input "true"
click at [151, 282] on input "checkbox" at bounding box center [149, 285] width 7 height 7
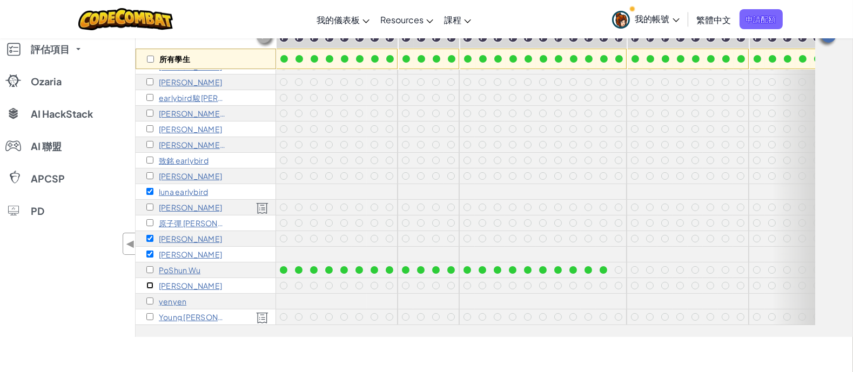
checkbox input "true"
click at [151, 298] on input "checkbox" at bounding box center [149, 301] width 7 height 7
checkbox input "true"
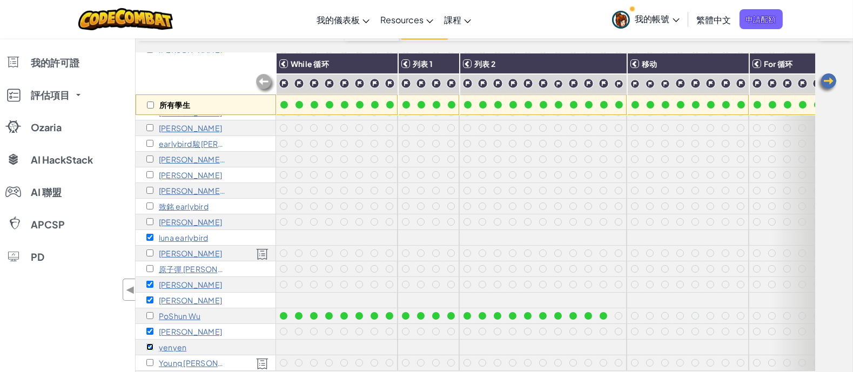
scroll to position [67, 0]
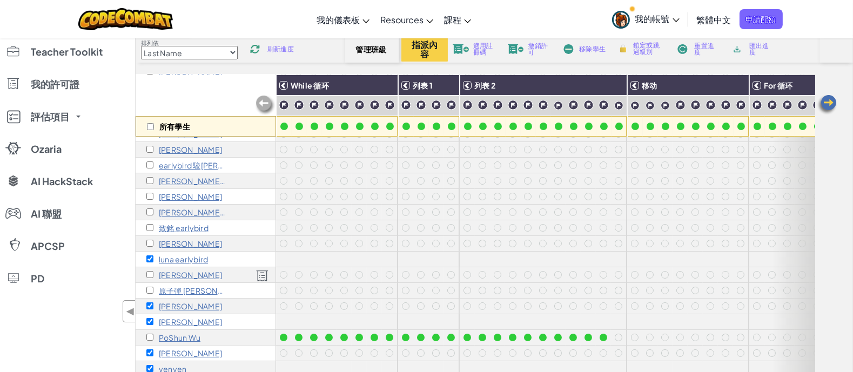
click at [481, 49] on span "適用註冊碼" at bounding box center [485, 49] width 25 height 13
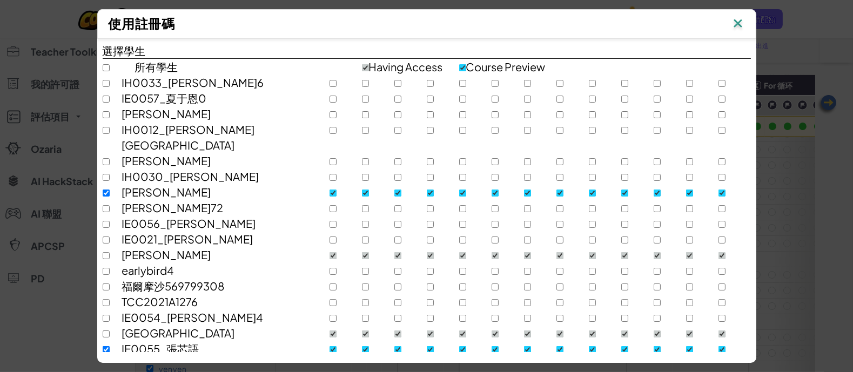
scroll to position [0, 0]
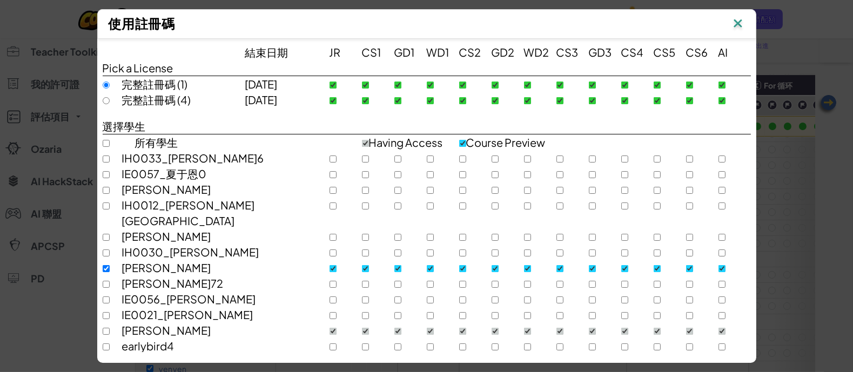
click at [105, 100] on div at bounding box center [112, 100] width 19 height 16
click at [103, 98] on input "radio" at bounding box center [106, 100] width 7 height 7
radio input "true"
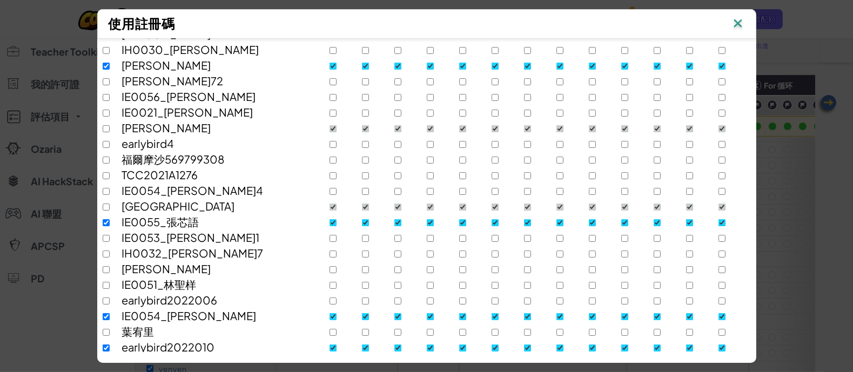
click at [103, 57] on div at bounding box center [112, 65] width 19 height 16
click at [103, 63] on input "checkbox" at bounding box center [106, 66] width 7 height 7
checkbox input "false"
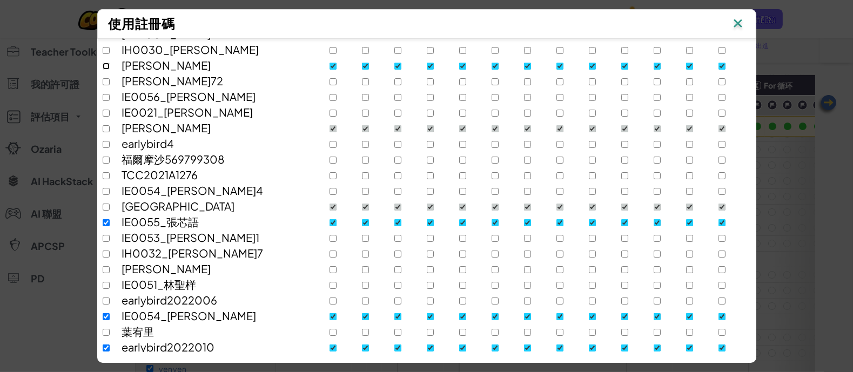
checkbox input "false"
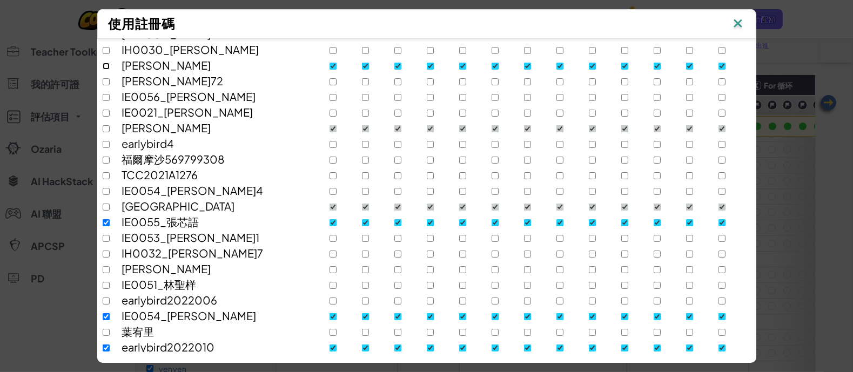
checkbox input "false"
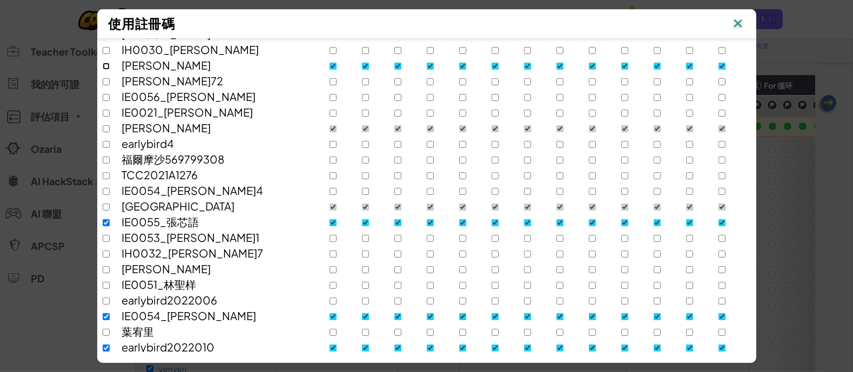
checkbox input "false"
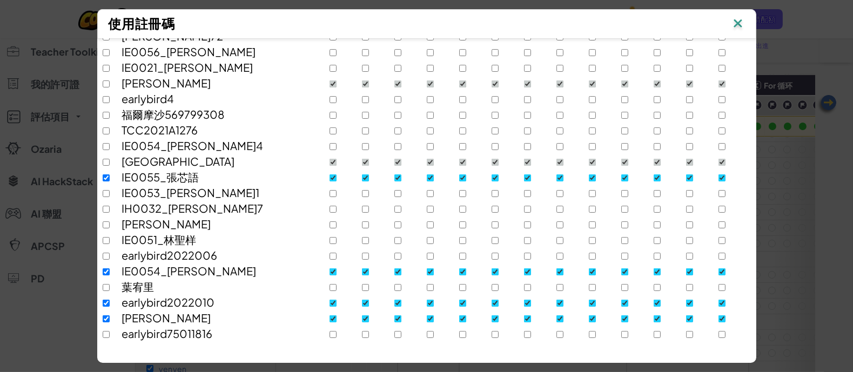
scroll to position [268, 0]
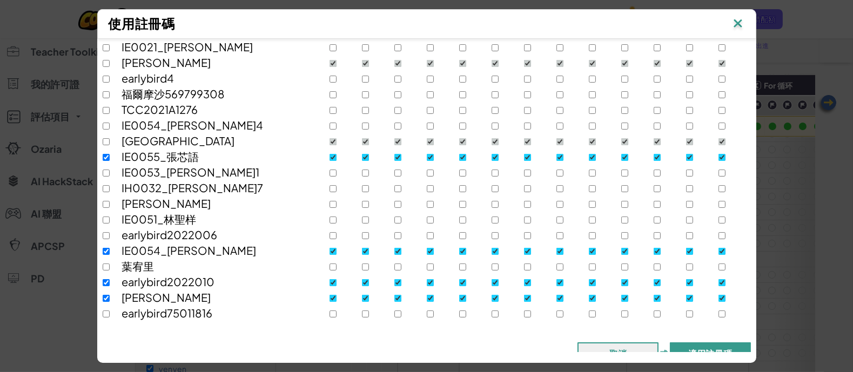
click at [689, 343] on button "適用註冊碼" at bounding box center [710, 354] width 81 height 22
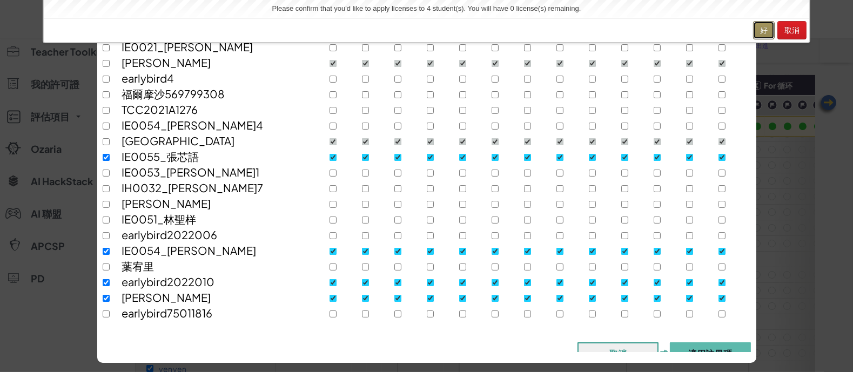
click at [766, 36] on button "好" at bounding box center [764, 30] width 22 height 18
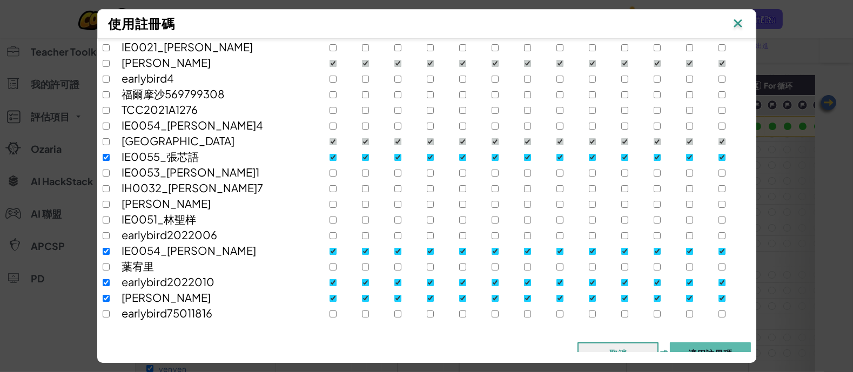
checkbox input "false"
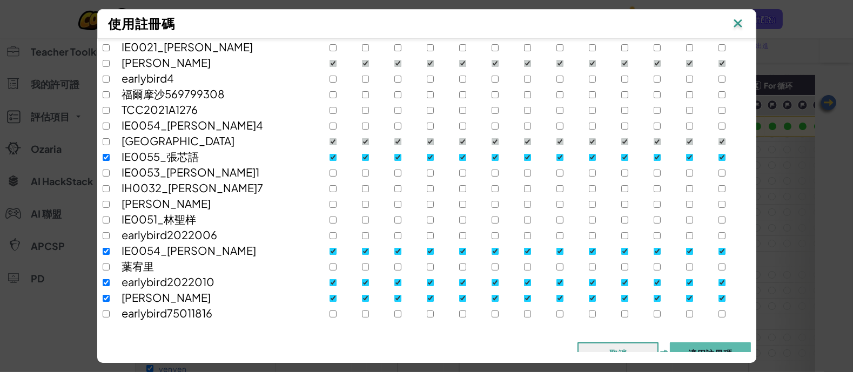
checkbox input "false"
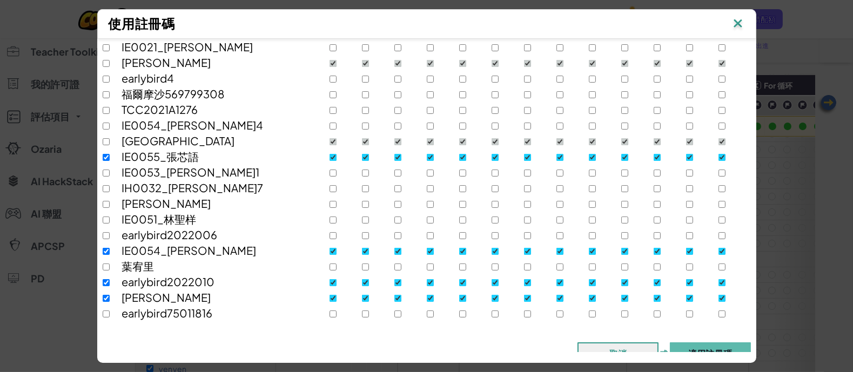
checkbox input "false"
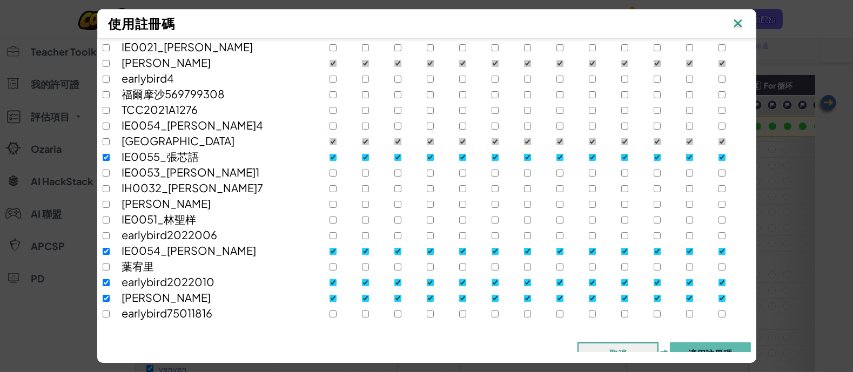
checkbox input "false"
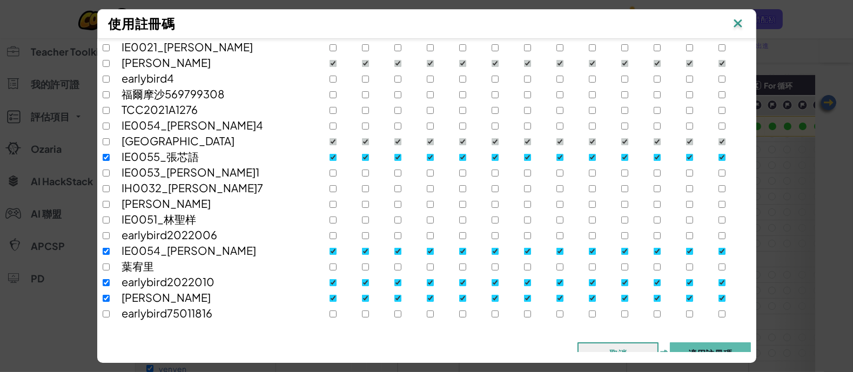
checkbox input "false"
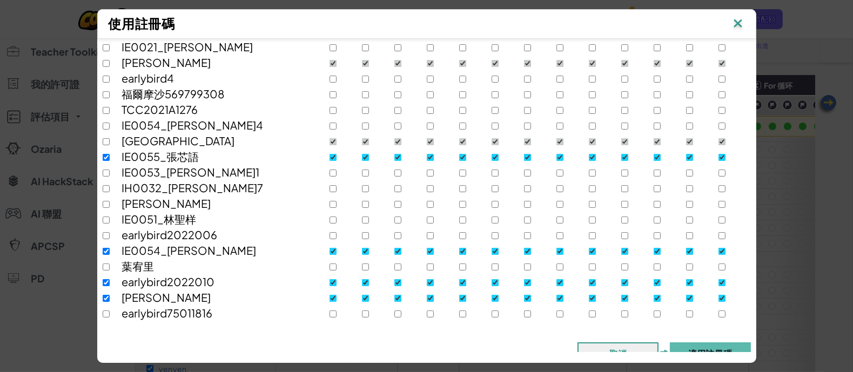
checkbox input "false"
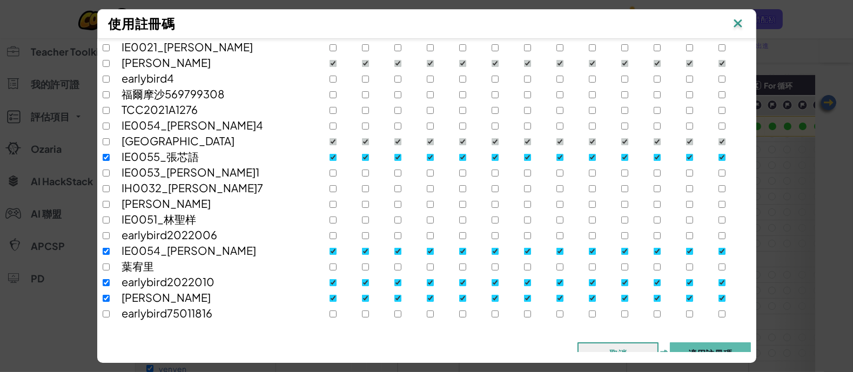
checkbox input "false"
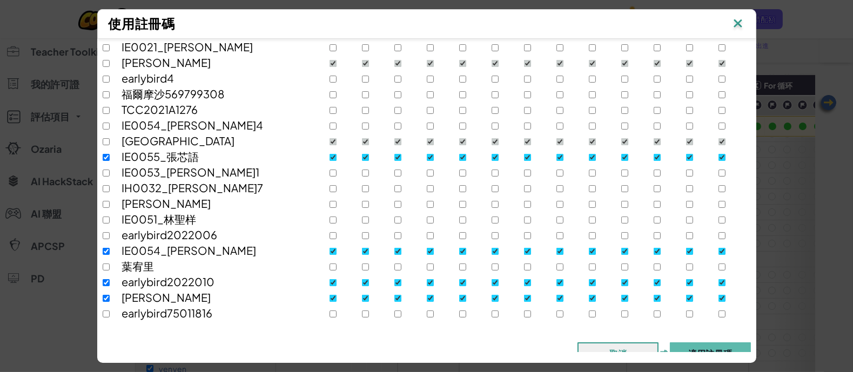
checkbox input "false"
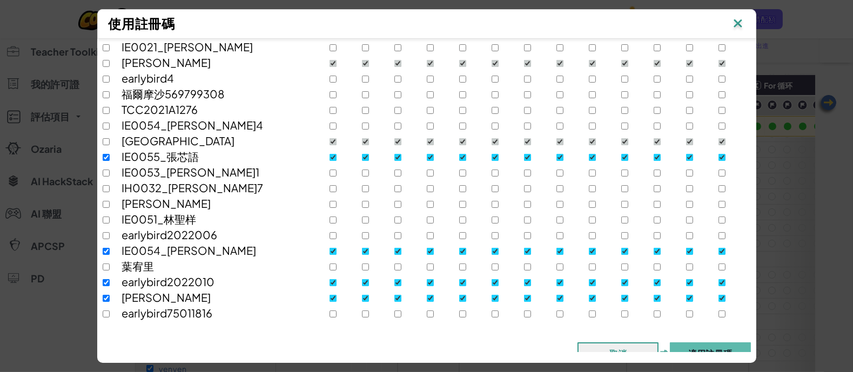
checkbox input "false"
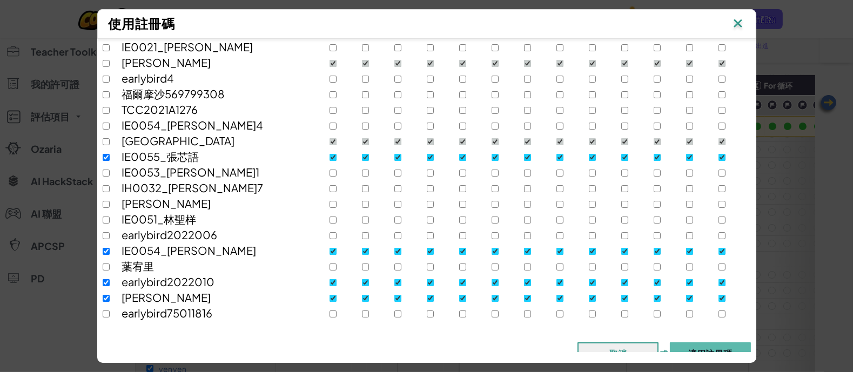
checkbox input "false"
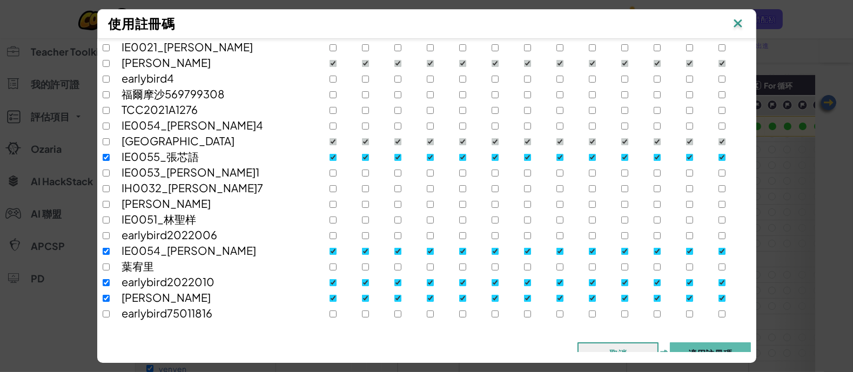
checkbox input "false"
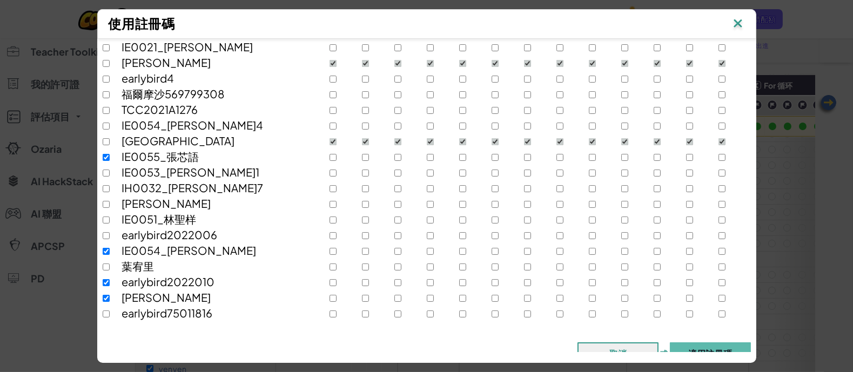
scroll to position [252, 0]
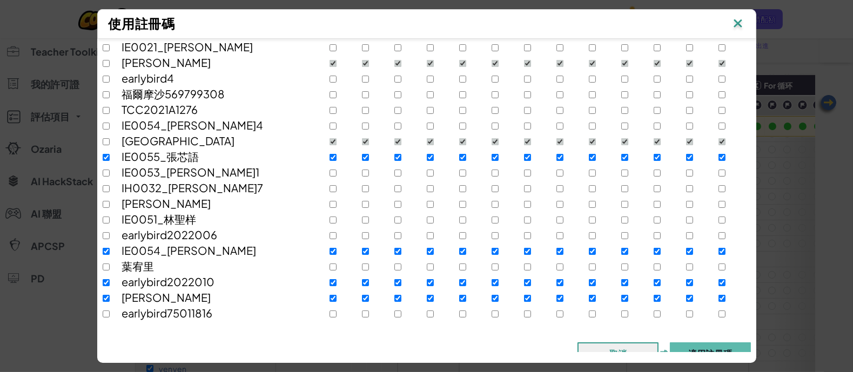
checkbox input "true"
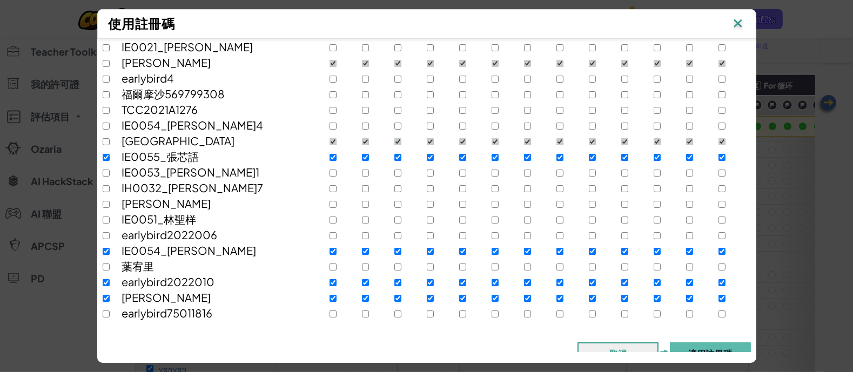
checkbox input "true"
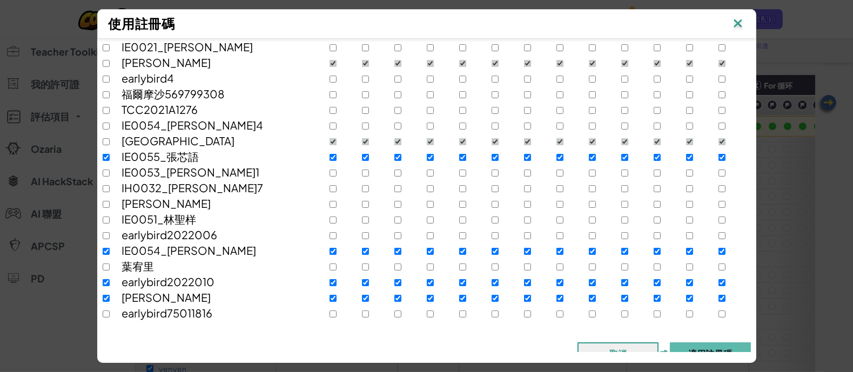
checkbox input "true"
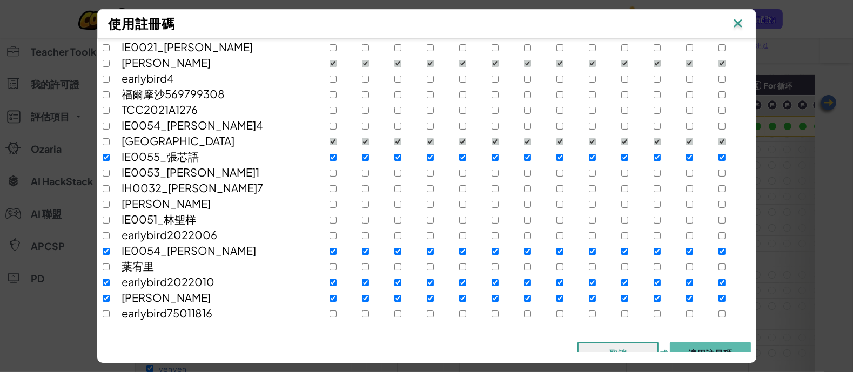
checkbox input "true"
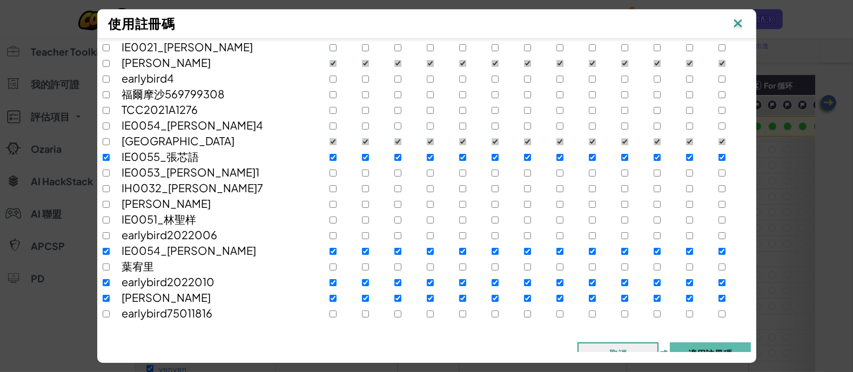
checkbox input "true"
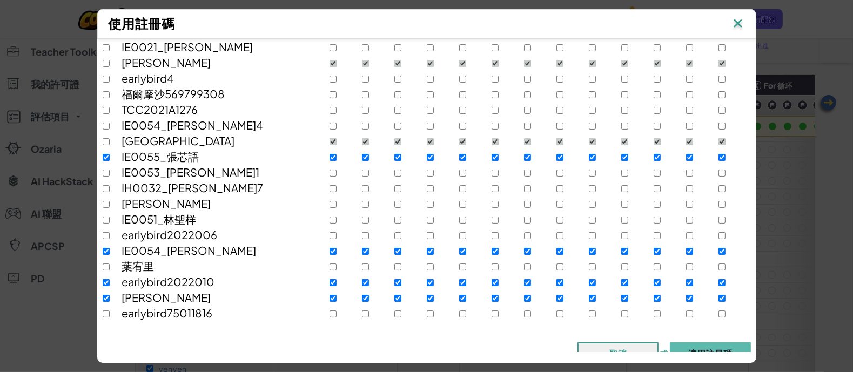
checkbox input "true"
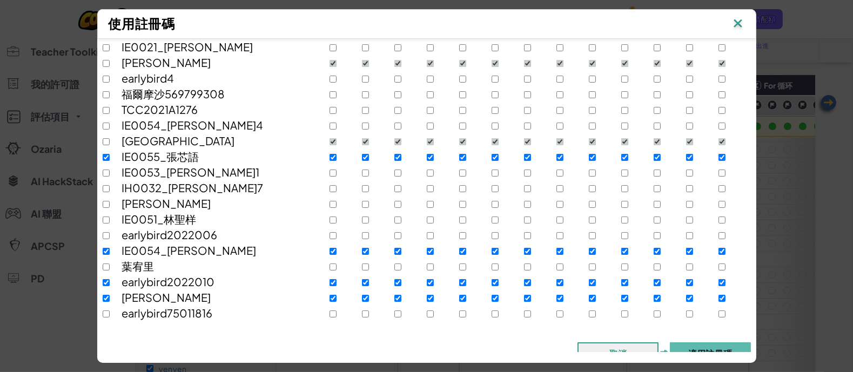
checkbox input "true"
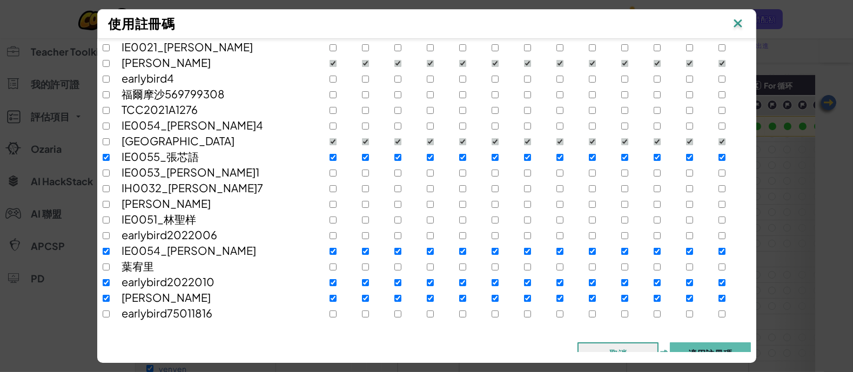
checkbox input "true"
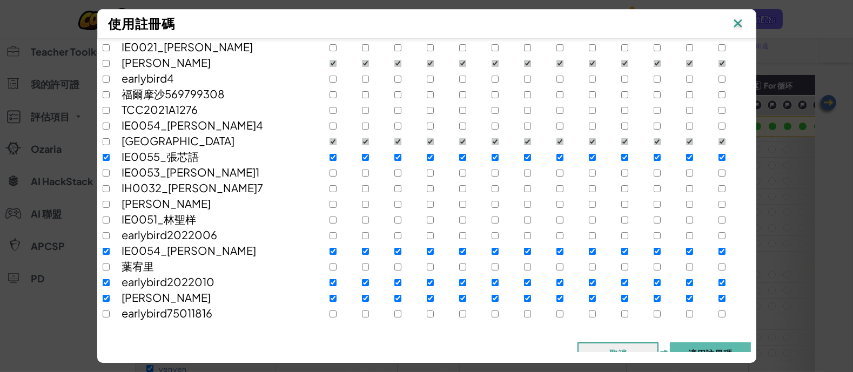
checkbox input "true"
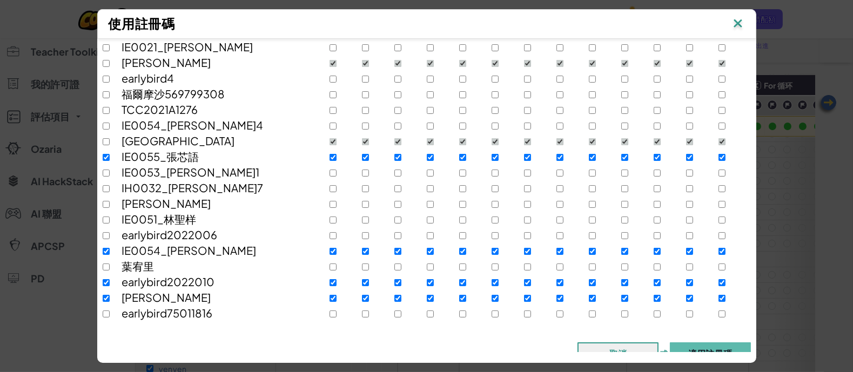
checkbox input "true"
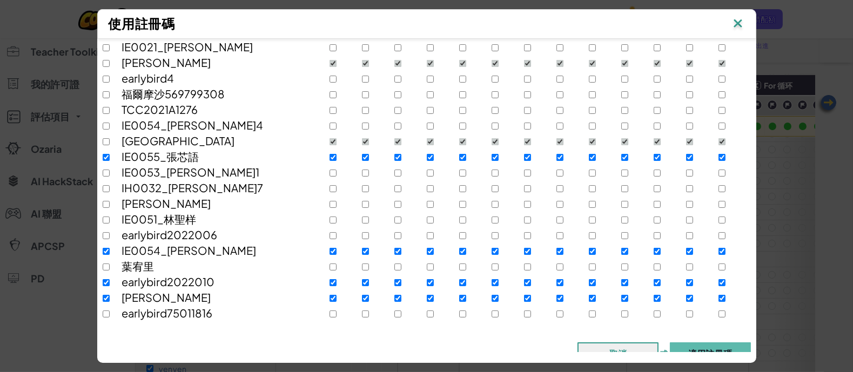
checkbox input "true"
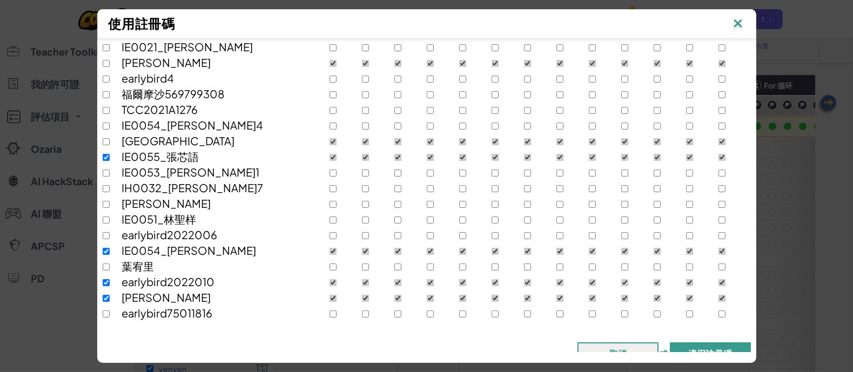
click at [728, 344] on button "適用註冊碼" at bounding box center [710, 354] width 81 height 22
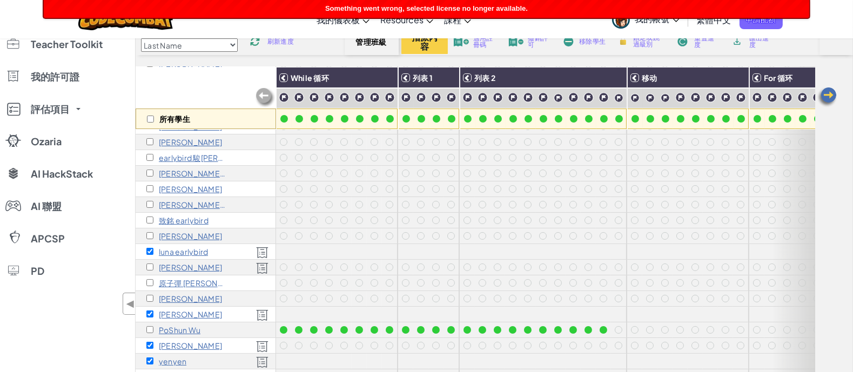
scroll to position [67, 0]
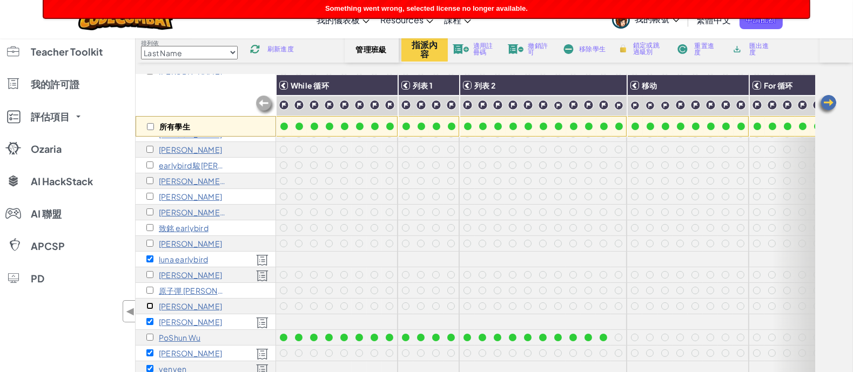
click at [149, 303] on input "checkbox" at bounding box center [149, 306] width 7 height 7
checkbox input "true"
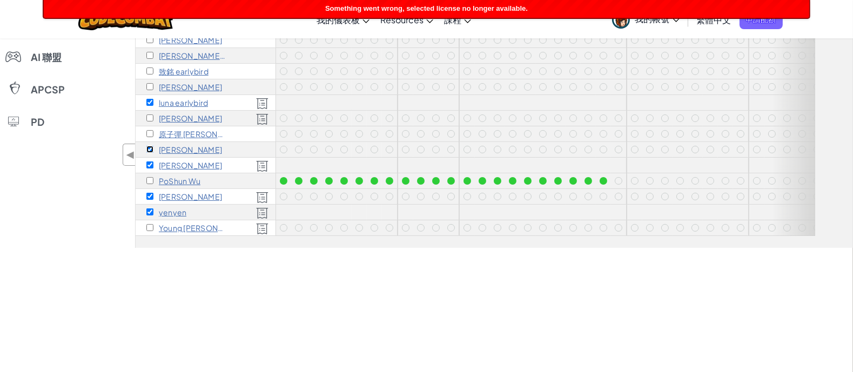
scroll to position [203, 0]
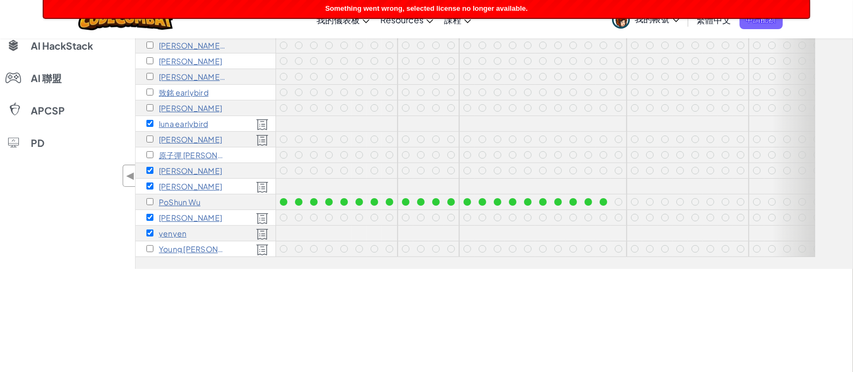
click at [155, 119] on div "luna earlybird" at bounding box center [177, 123] width 62 height 9
click at [152, 120] on input "checkbox" at bounding box center [149, 123] width 7 height 7
checkbox input "false"
click at [149, 183] on input "checkbox" at bounding box center [149, 186] width 7 height 7
checkbox input "false"
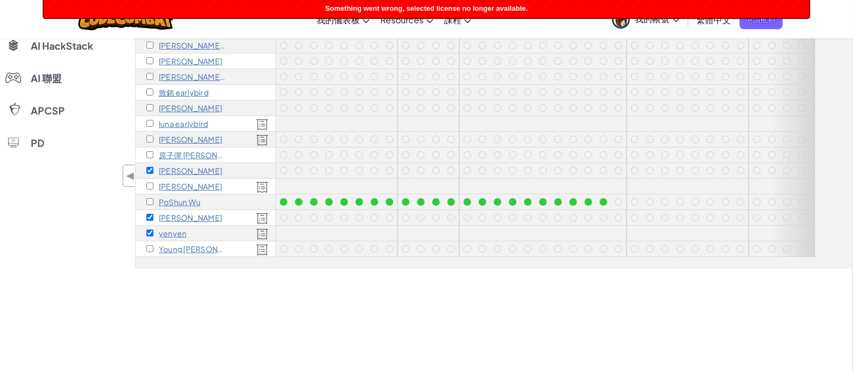
click at [151, 210] on div "[PERSON_NAME]" at bounding box center [206, 218] width 140 height 16
click at [150, 226] on div "yenyen" at bounding box center [206, 234] width 140 height 16
click at [149, 214] on input "checkbox" at bounding box center [149, 217] width 7 height 7
checkbox input "false"
click at [150, 229] on div "yenyen" at bounding box center [166, 233] width 40 height 9
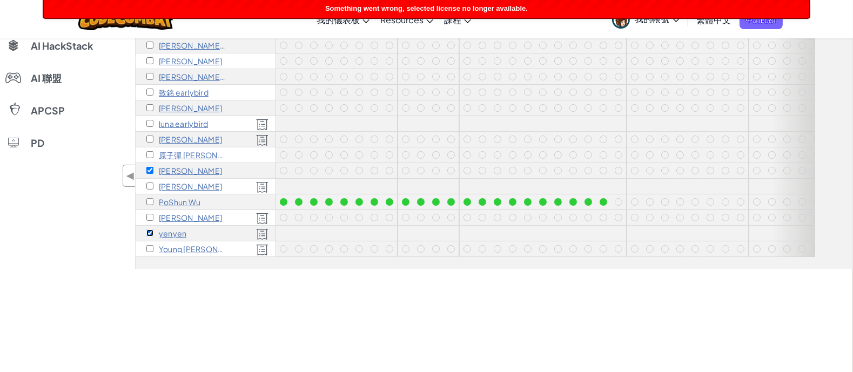
click at [152, 230] on input "checkbox" at bounding box center [149, 233] width 7 height 7
checkbox input "false"
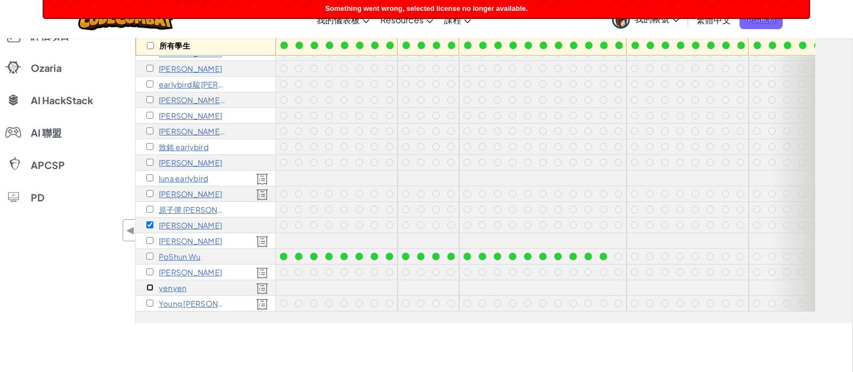
scroll to position [67, 0]
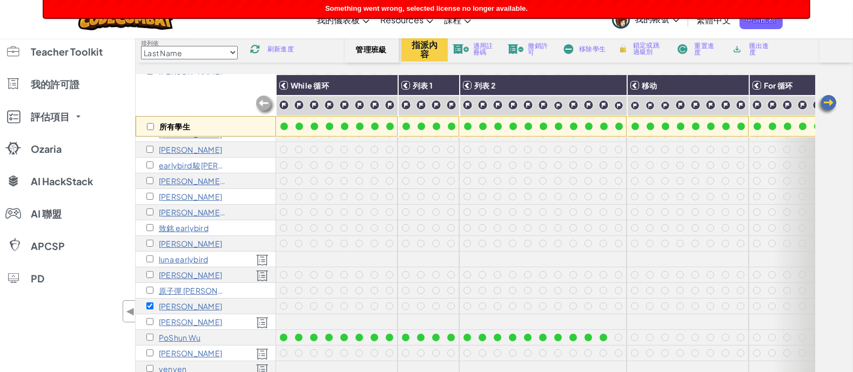
click at [469, 49] on div "適用註冊碼" at bounding box center [476, 49] width 50 height 8
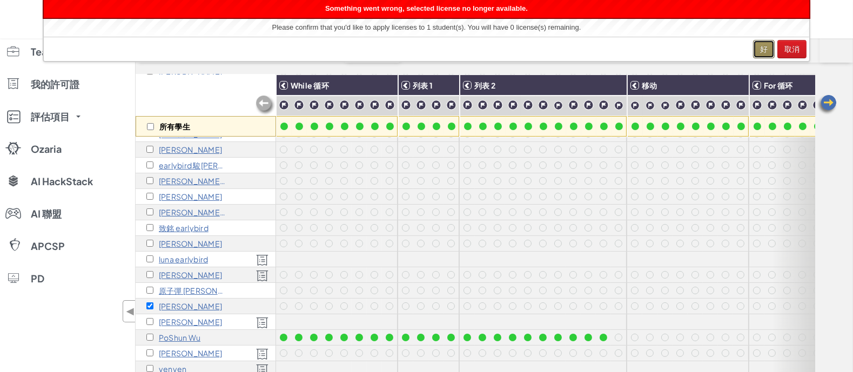
click at [761, 46] on button "好" at bounding box center [764, 49] width 22 height 18
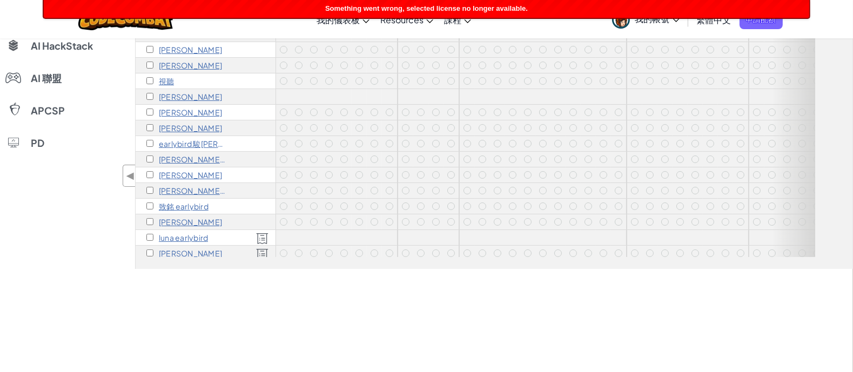
scroll to position [0, 0]
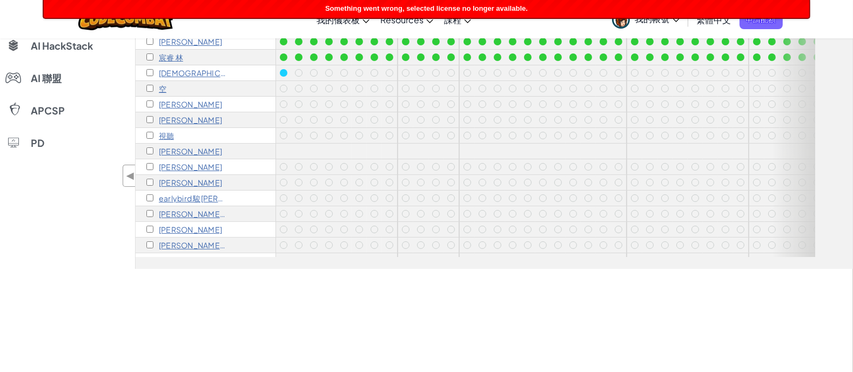
click at [664, 20] on span "我的帳號" at bounding box center [657, 18] width 44 height 11
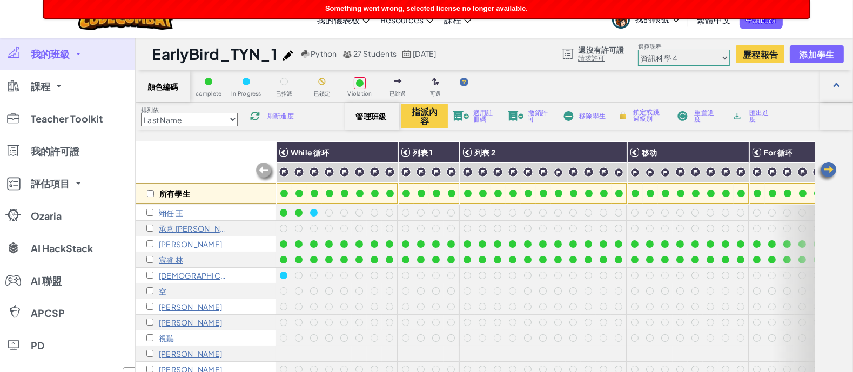
click at [666, 23] on span "我的帳號" at bounding box center [657, 18] width 44 height 11
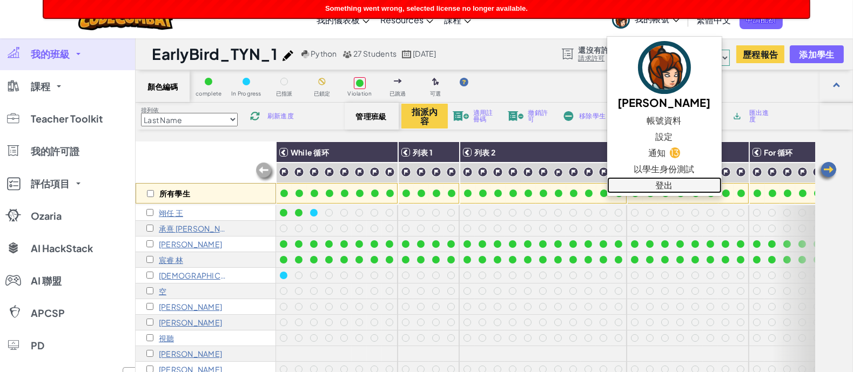
click at [643, 184] on link "登出" at bounding box center [664, 185] width 115 height 16
